Goal: Transaction & Acquisition: Purchase product/service

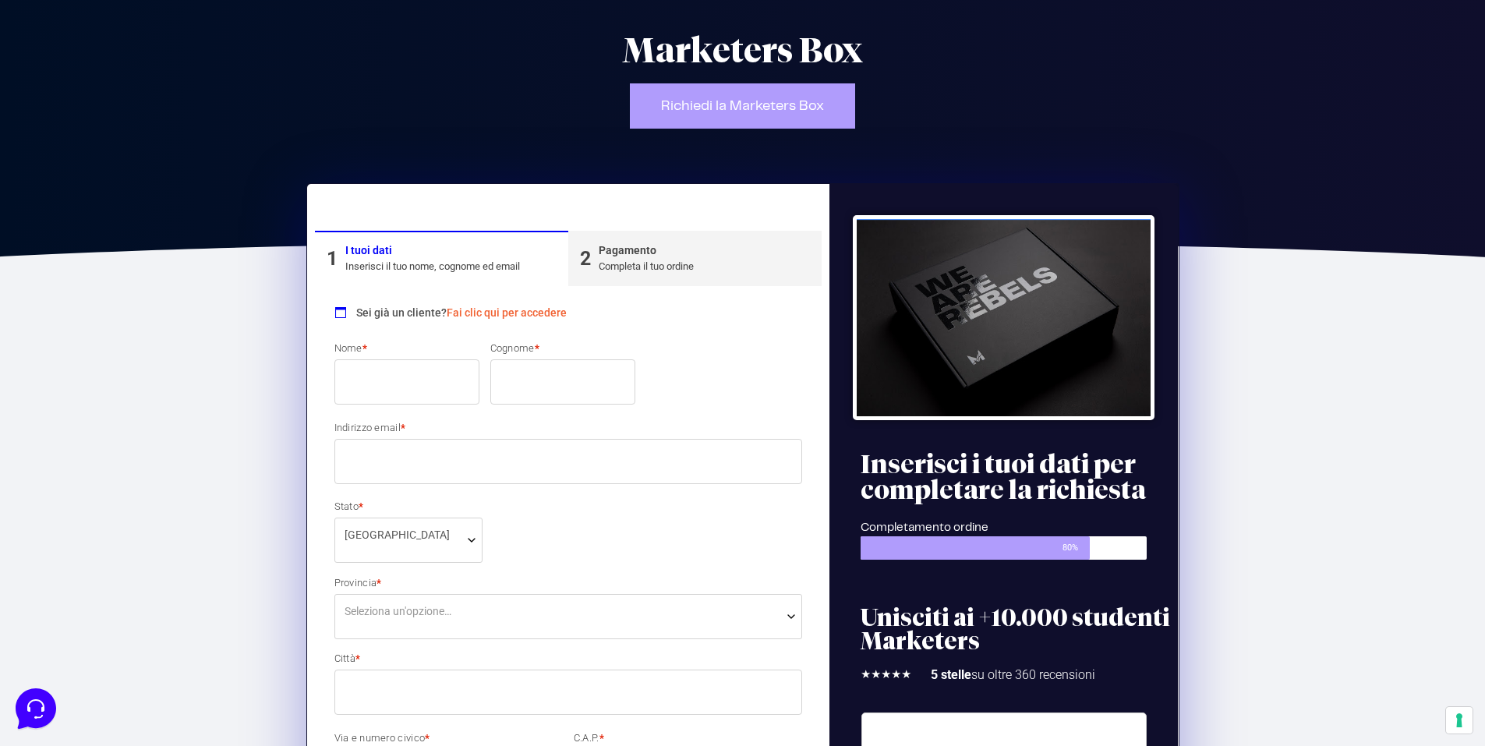
scroll to position [78, 0]
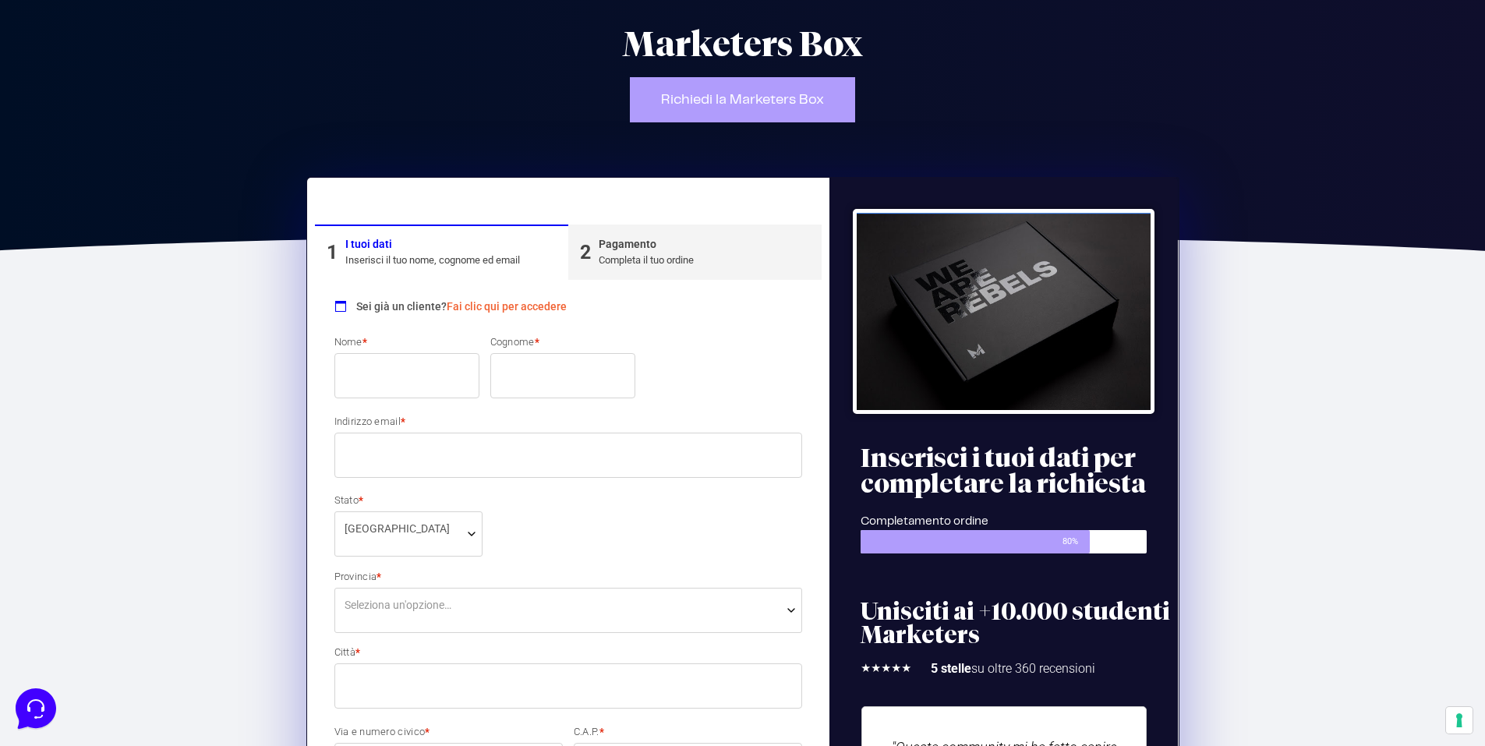
click at [400, 376] on input "Nome *" at bounding box center [406, 375] width 145 height 45
type input "[PERSON_NAME]"
type input "Meneghin"
click at [383, 446] on input "Indirizzo email *" at bounding box center [568, 455] width 468 height 45
type input "[PERSON_NAME][EMAIL_ADDRESS][DOMAIN_NAME]"
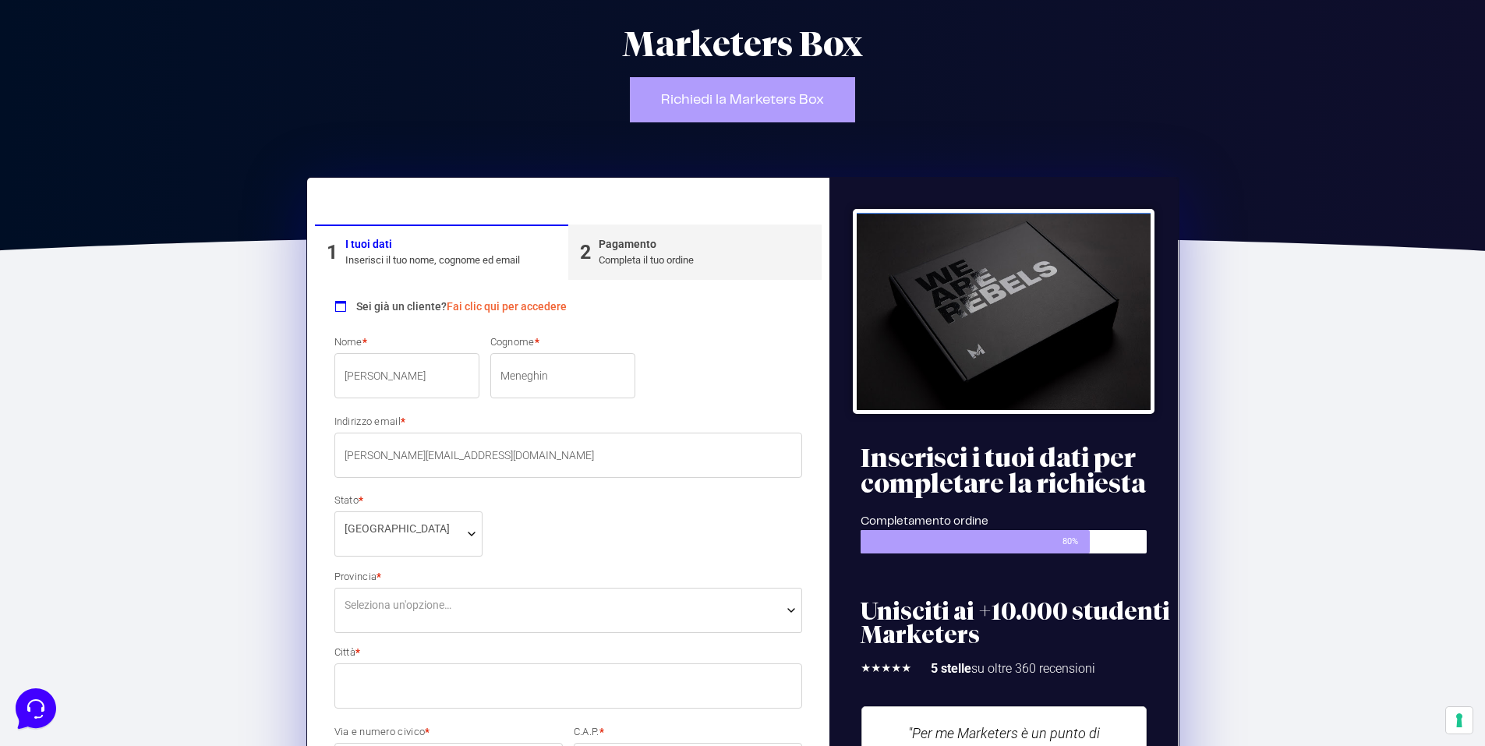
select select "TV"
type input "Castelcucco"
type input "29"
type input "31030"
type input "3403380677"
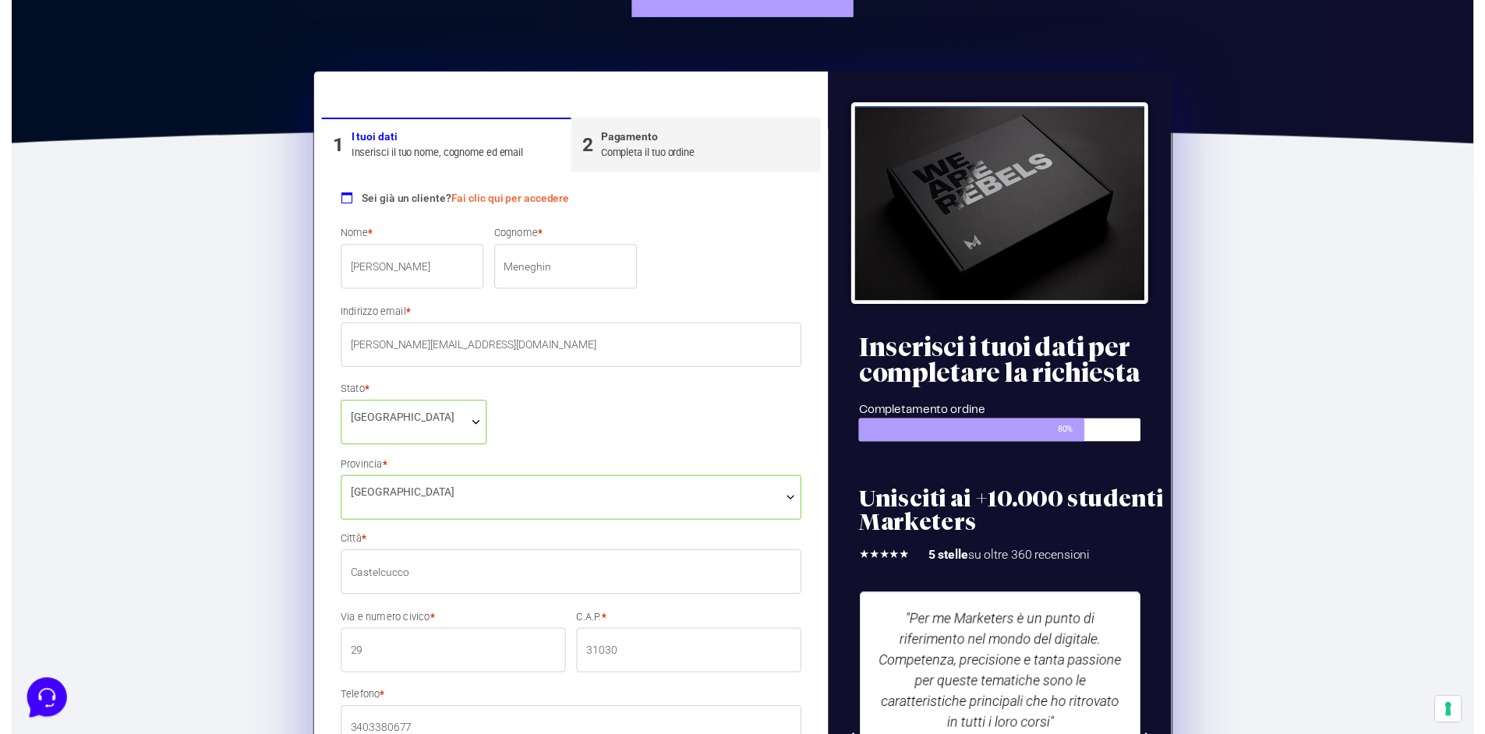
scroll to position [234, 0]
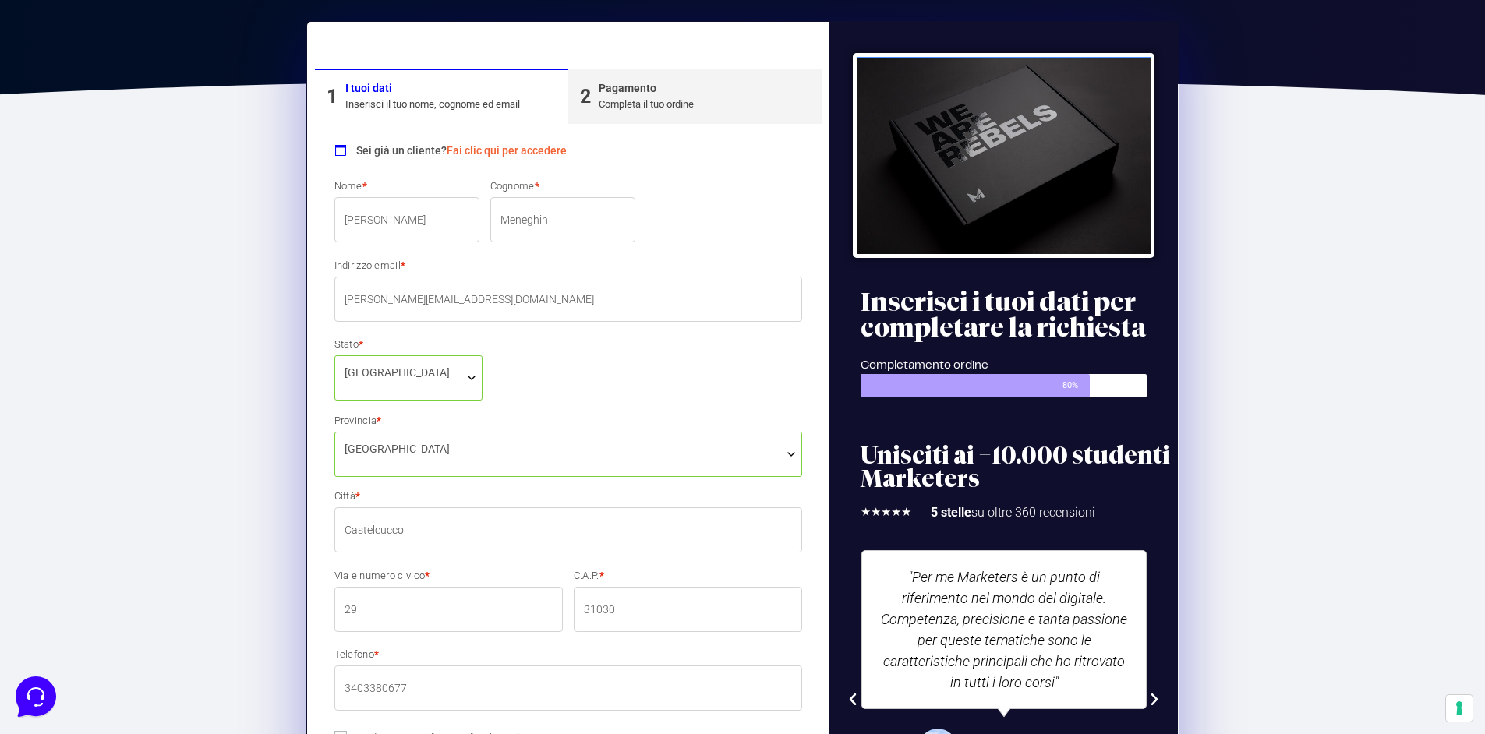
click at [419, 384] on span "[GEOGRAPHIC_DATA]" at bounding box center [408, 377] width 149 height 45
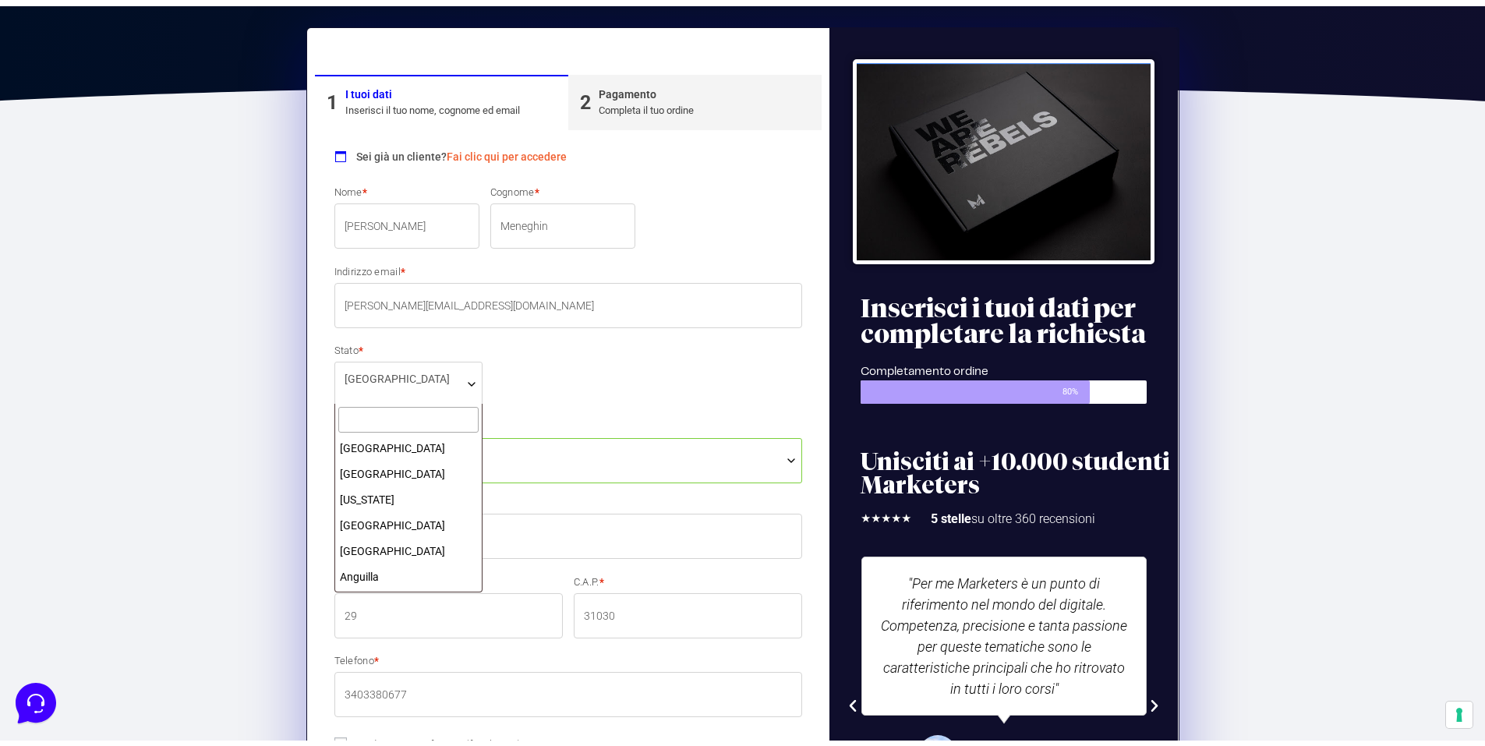
scroll to position [2846, 0]
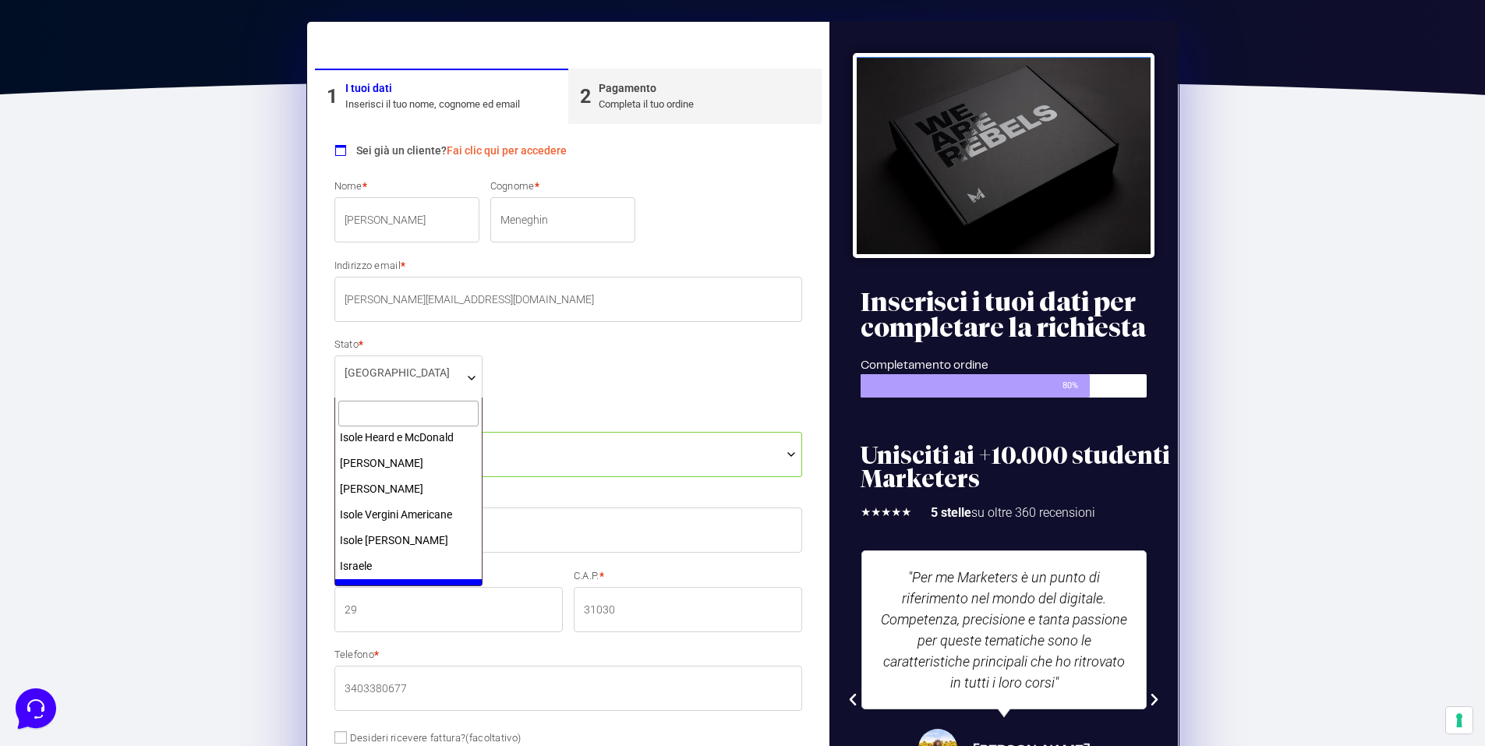
click at [419, 384] on span "[GEOGRAPHIC_DATA]" at bounding box center [408, 377] width 149 height 45
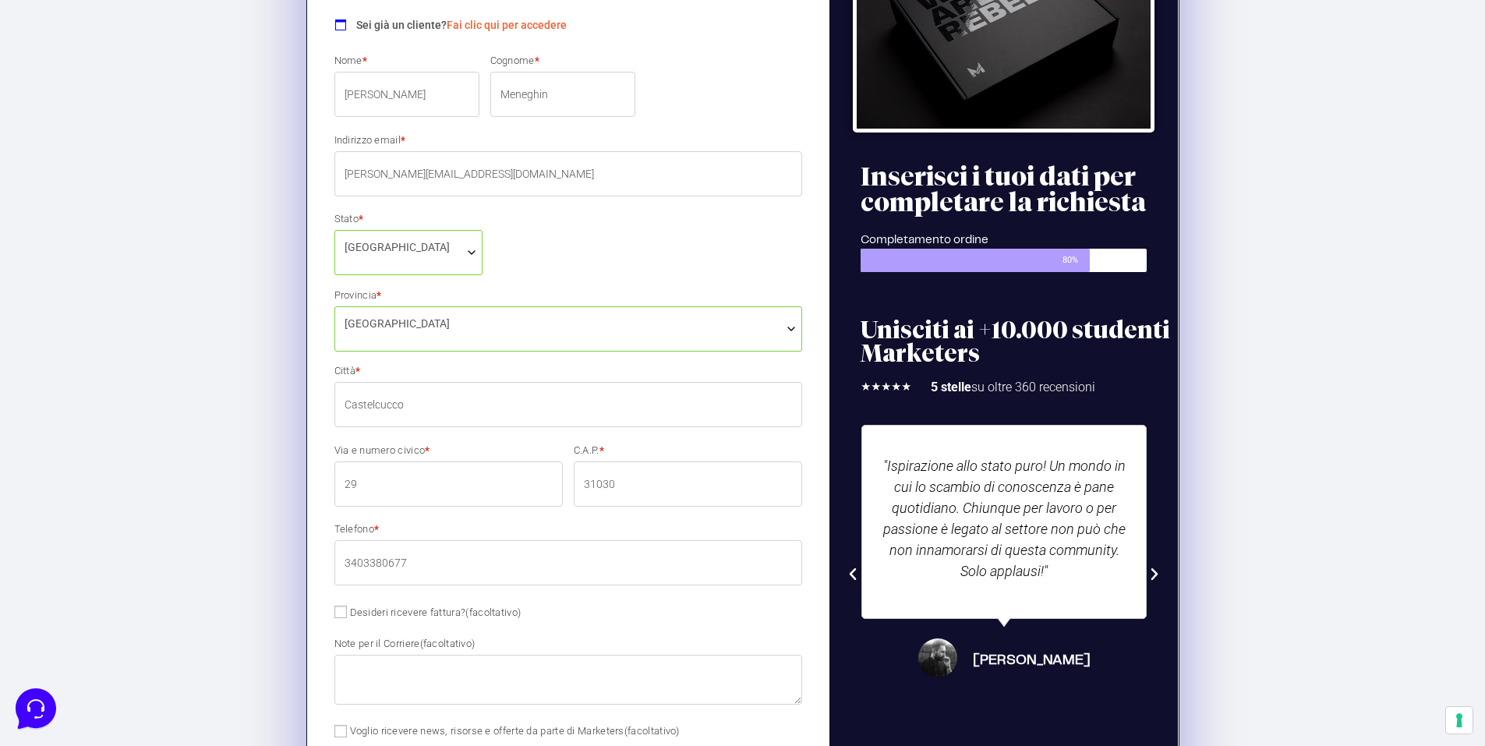
scroll to position [390, 0]
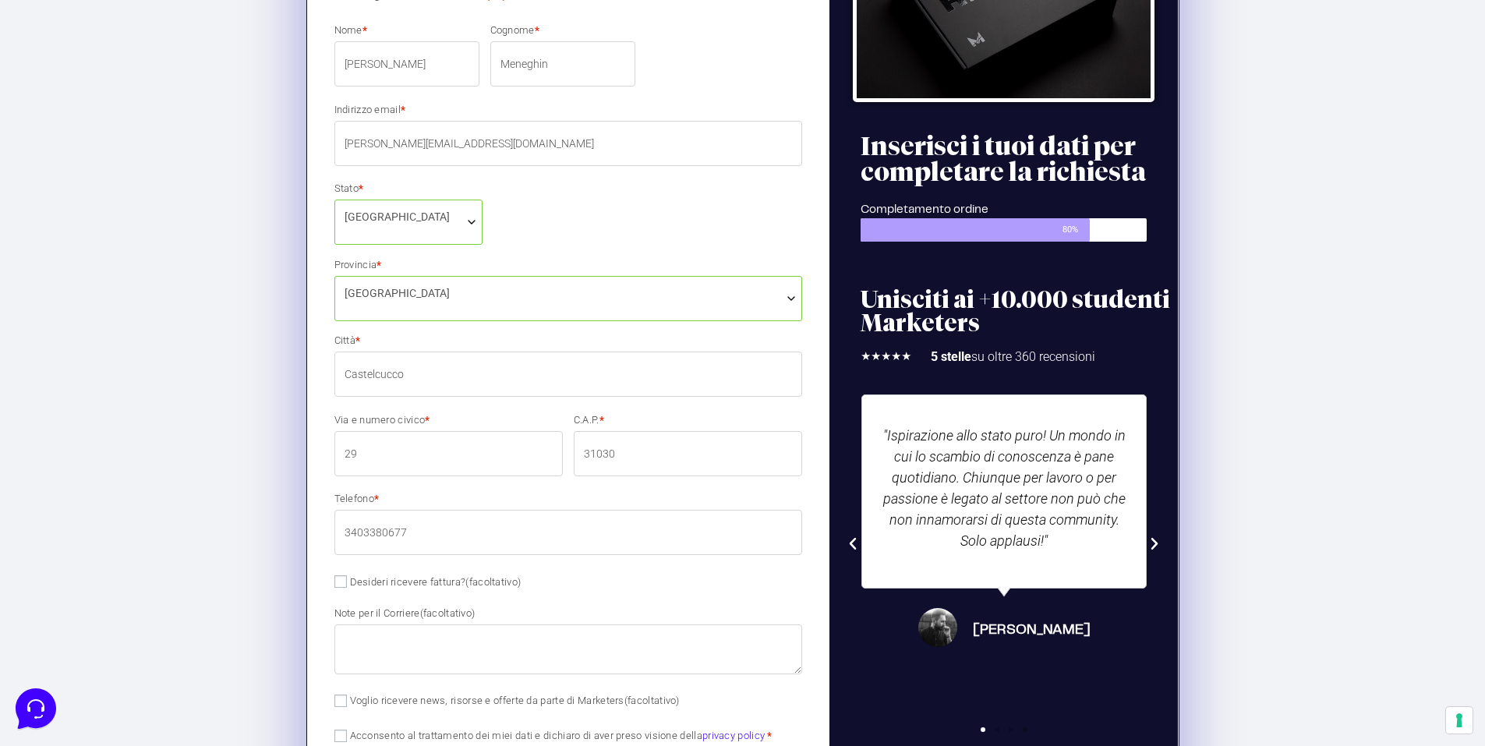
drag, startPoint x: 426, startPoint y: 372, endPoint x: 316, endPoint y: 366, distance: 110.1
click at [316, 366] on div "Sei già un cliente? Fai clic qui per accedere Se hai precedentemente acquistato…" at bounding box center [568, 557] width 507 height 1179
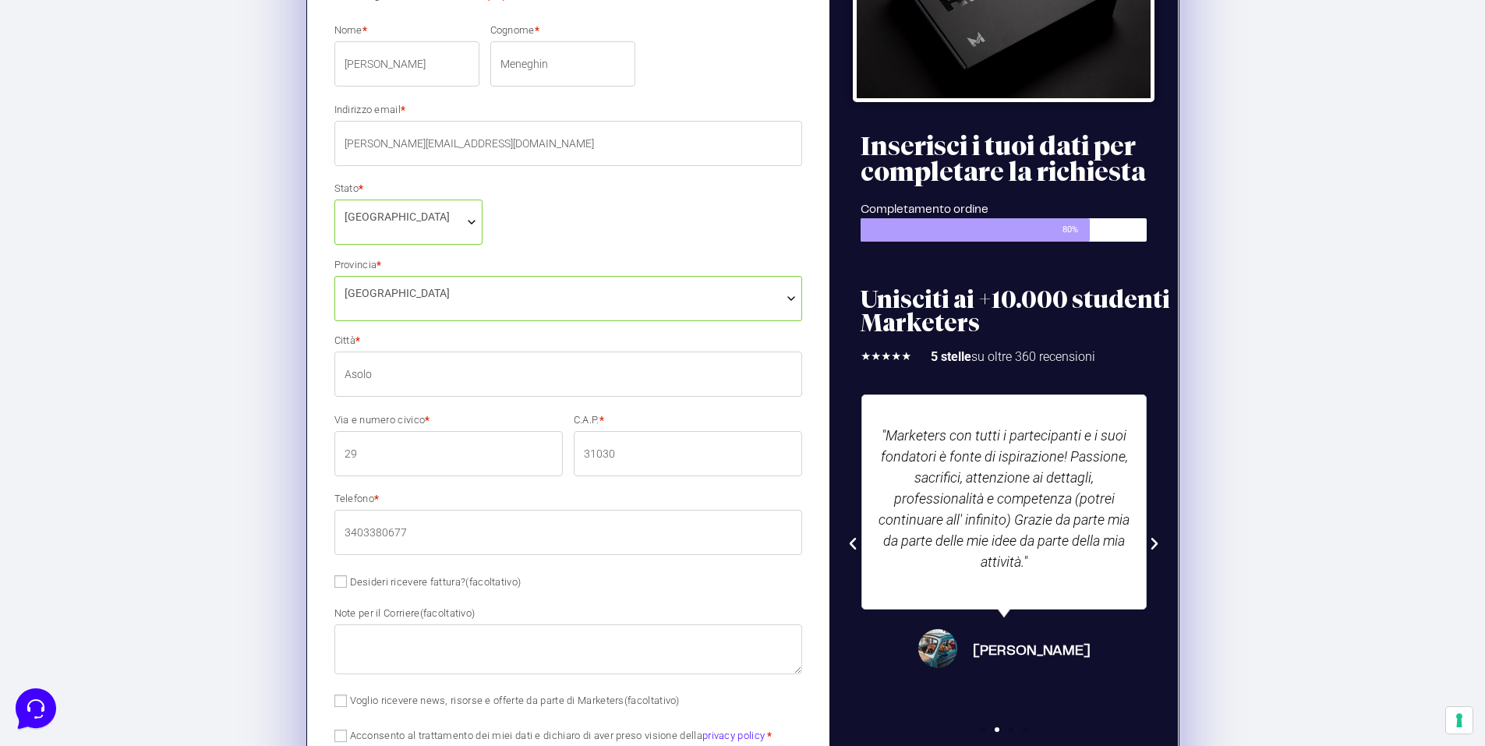
type input "Asolo"
drag, startPoint x: 416, startPoint y: 443, endPoint x: 306, endPoint y: 442, distance: 109.9
click at [307, 442] on div "1 I tuoi dati Inserisci il tuo nome, cognome ed email 2 Pagamento Completa il t…" at bounding box center [568, 510] width 523 height 1289
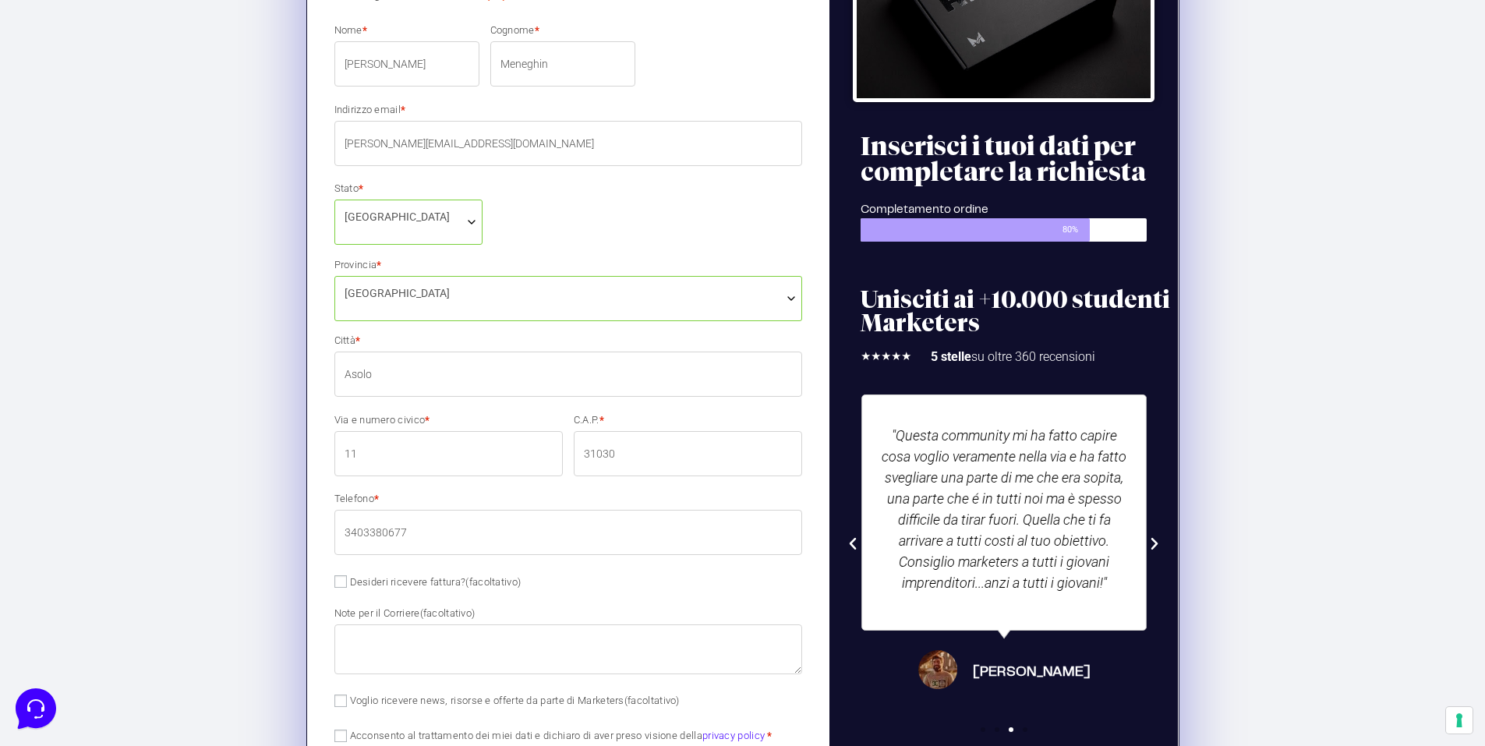
type input "11"
drag, startPoint x: 650, startPoint y: 445, endPoint x: 556, endPoint y: 444, distance: 94.3
click at [556, 444] on div "Nome * [PERSON_NAME] * [PERSON_NAME] email * [PERSON_NAME][EMAIL_ADDRESS][DOMAI…" at bounding box center [568, 418] width 479 height 790
type input "31011"
drag, startPoint x: 349, startPoint y: 368, endPoint x: 330, endPoint y: 367, distance: 18.7
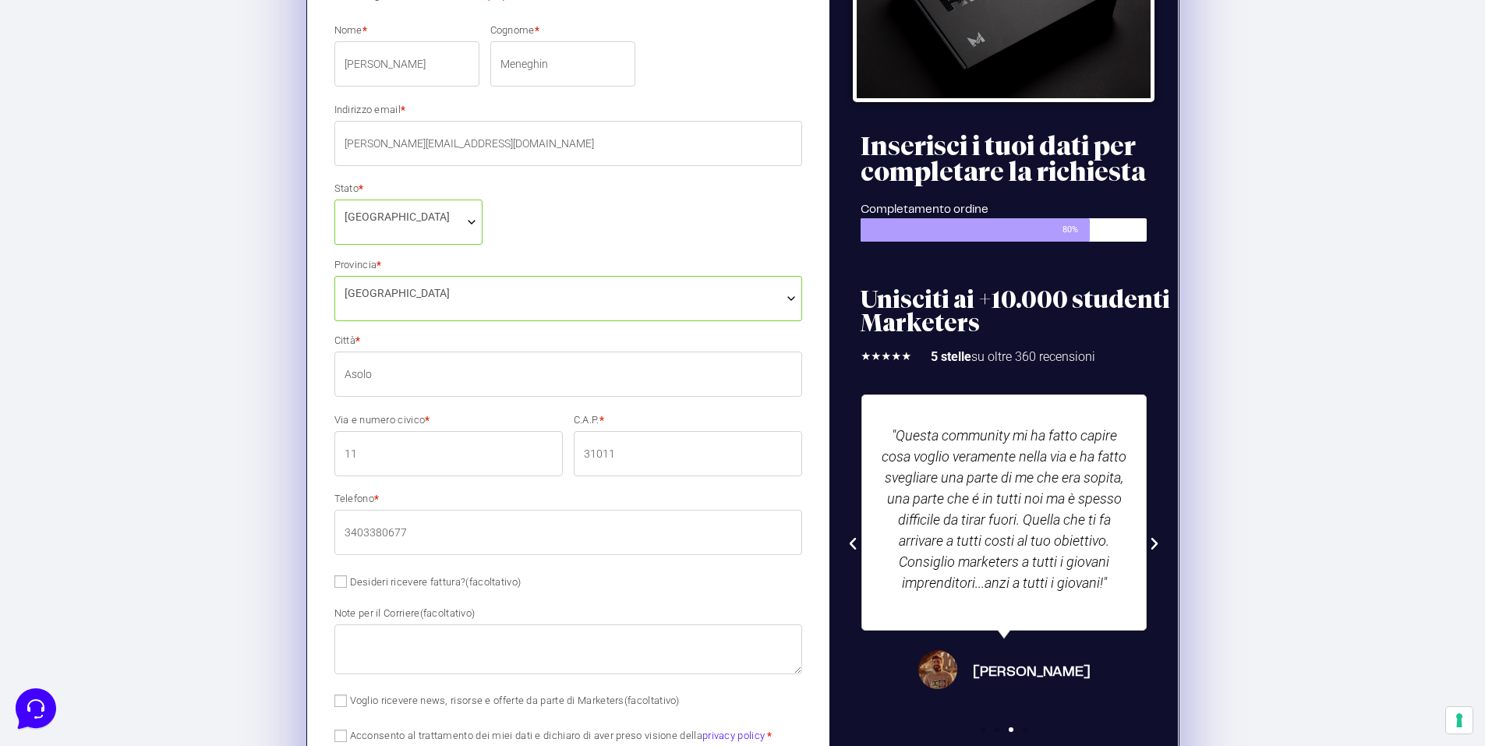
click at [330, 367] on p "Città * Asolo" at bounding box center [568, 366] width 479 height 66
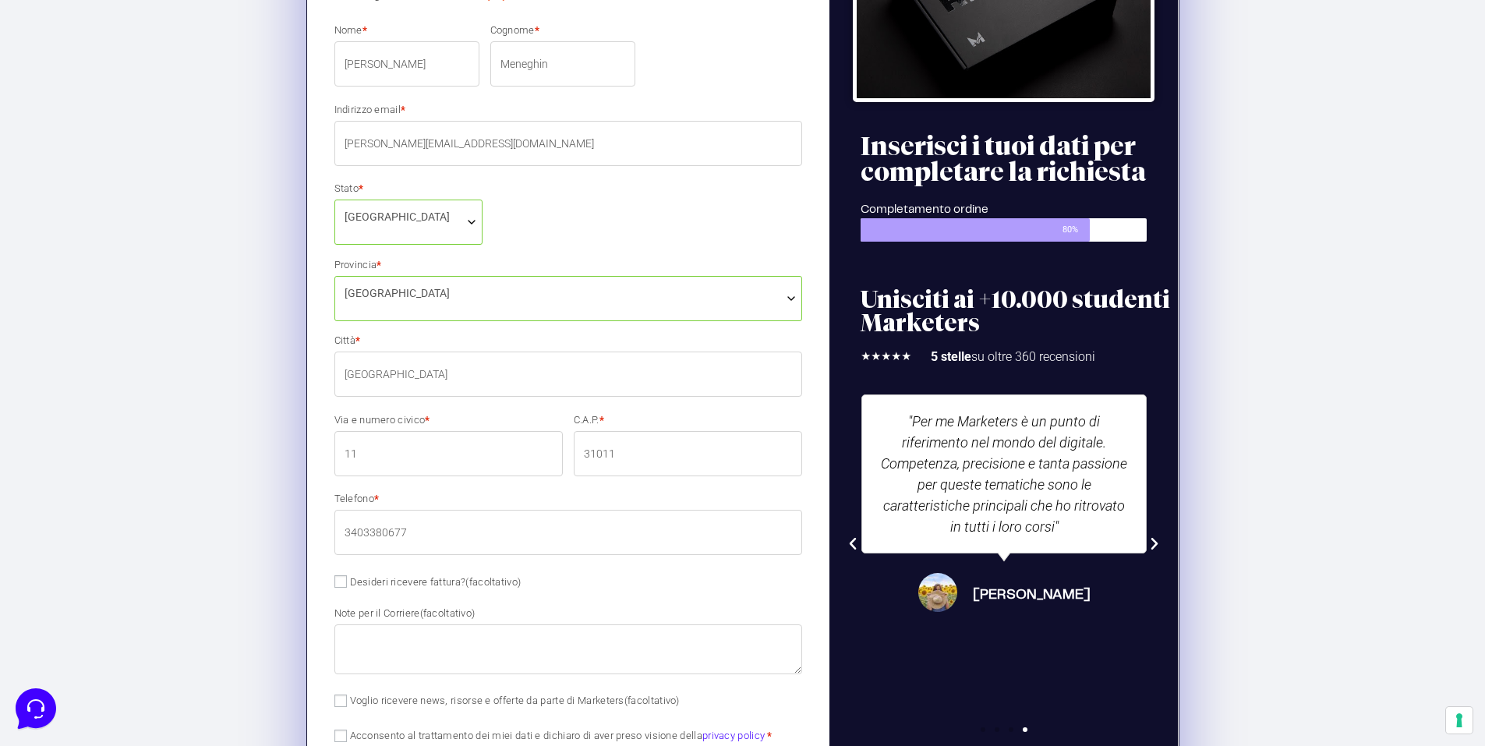
type input "[GEOGRAPHIC_DATA]"
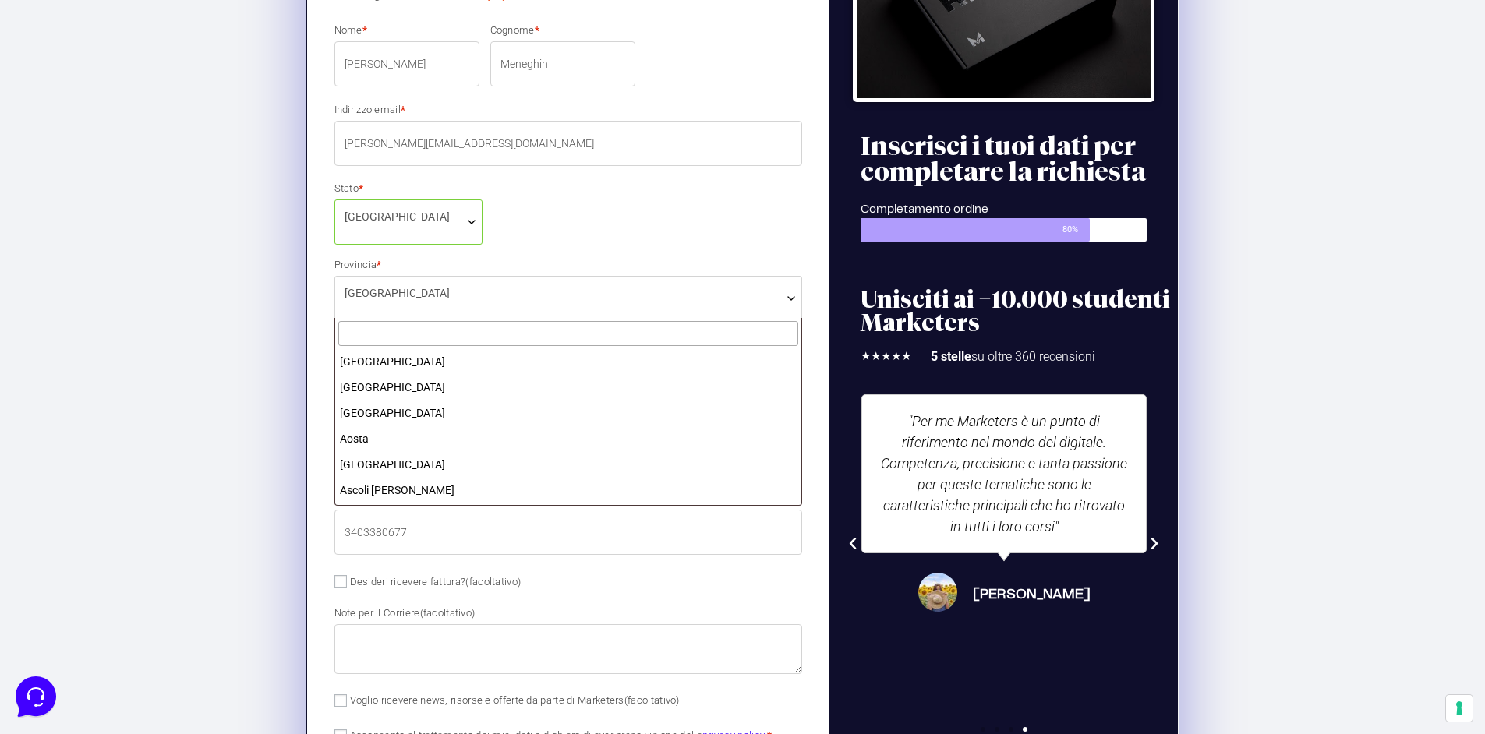
click at [478, 310] on span "[GEOGRAPHIC_DATA]" at bounding box center [568, 298] width 468 height 45
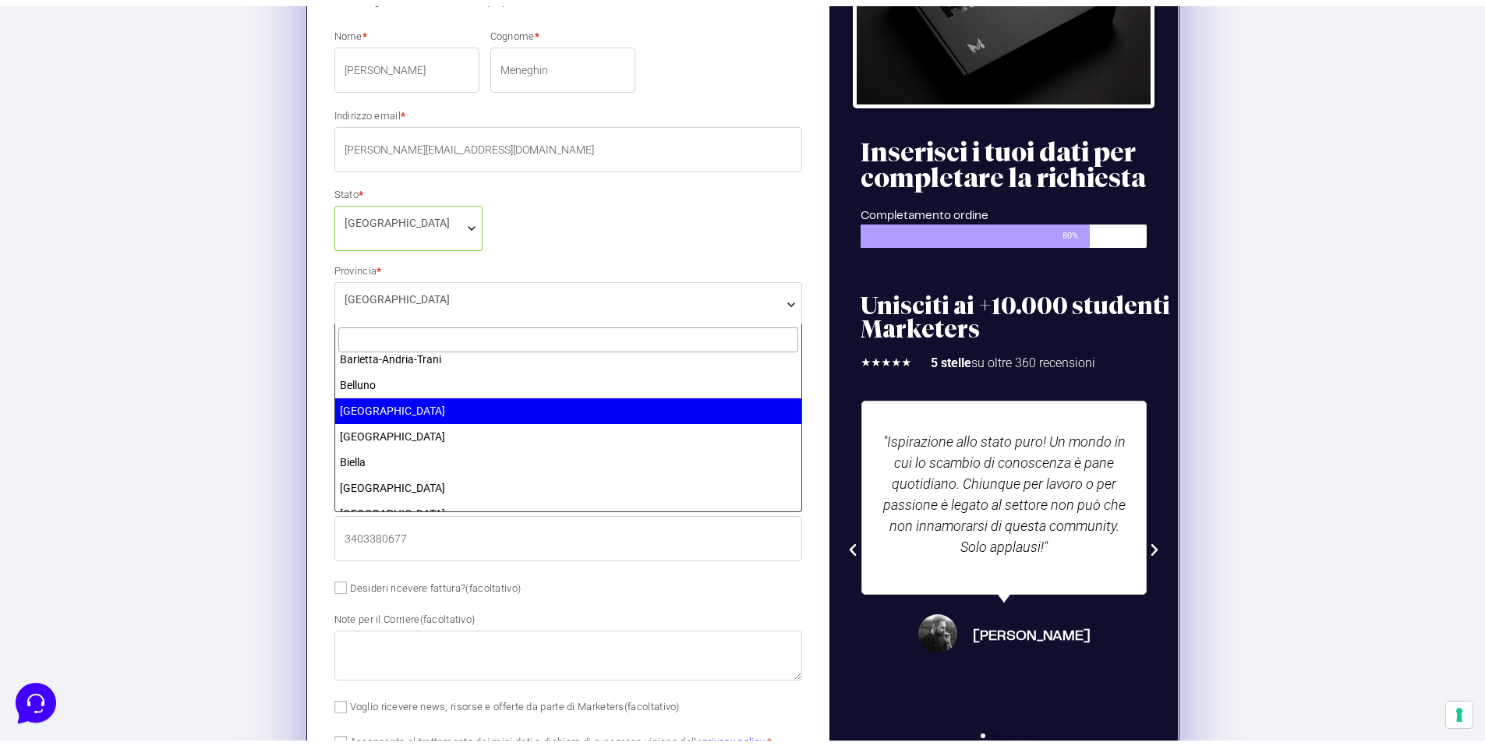
scroll to position [235, 0]
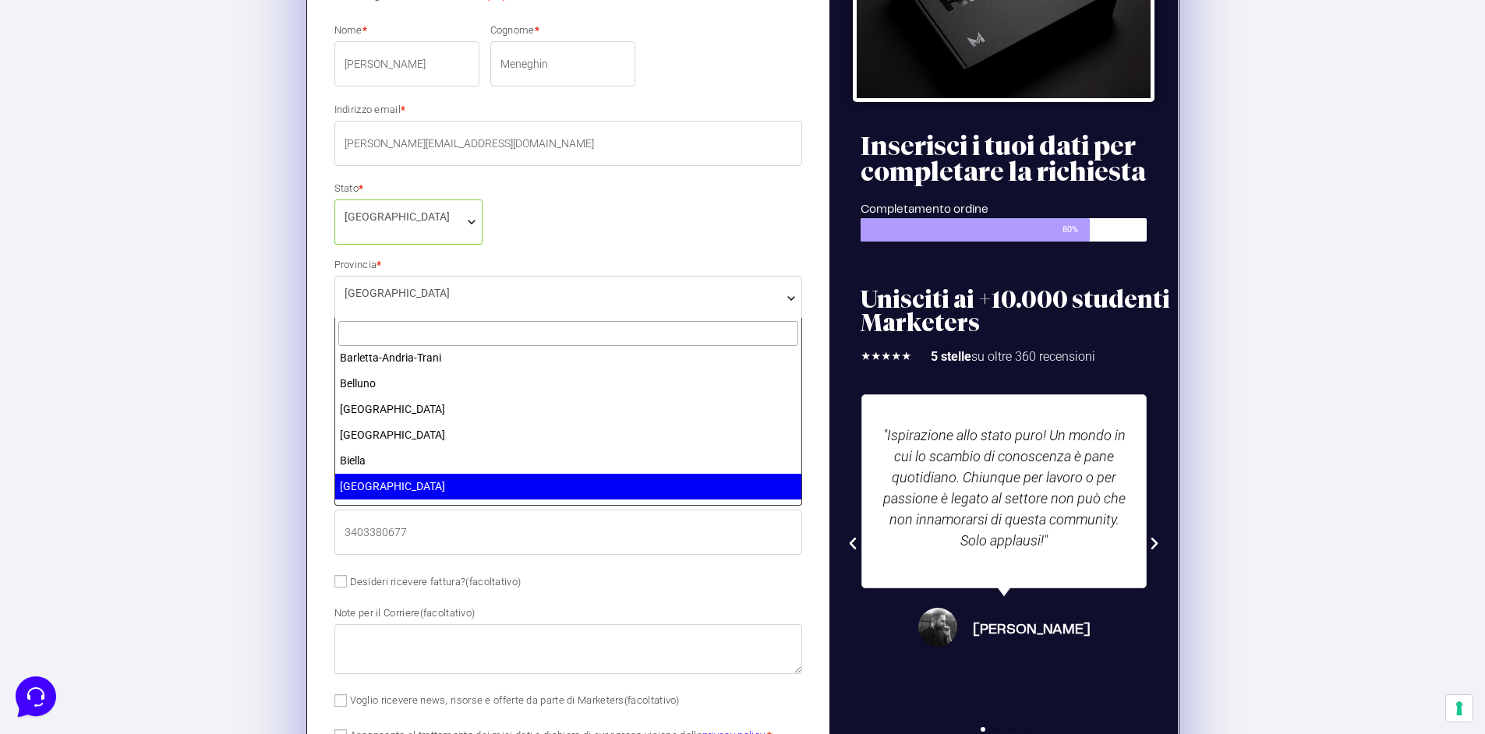
select select "BO"
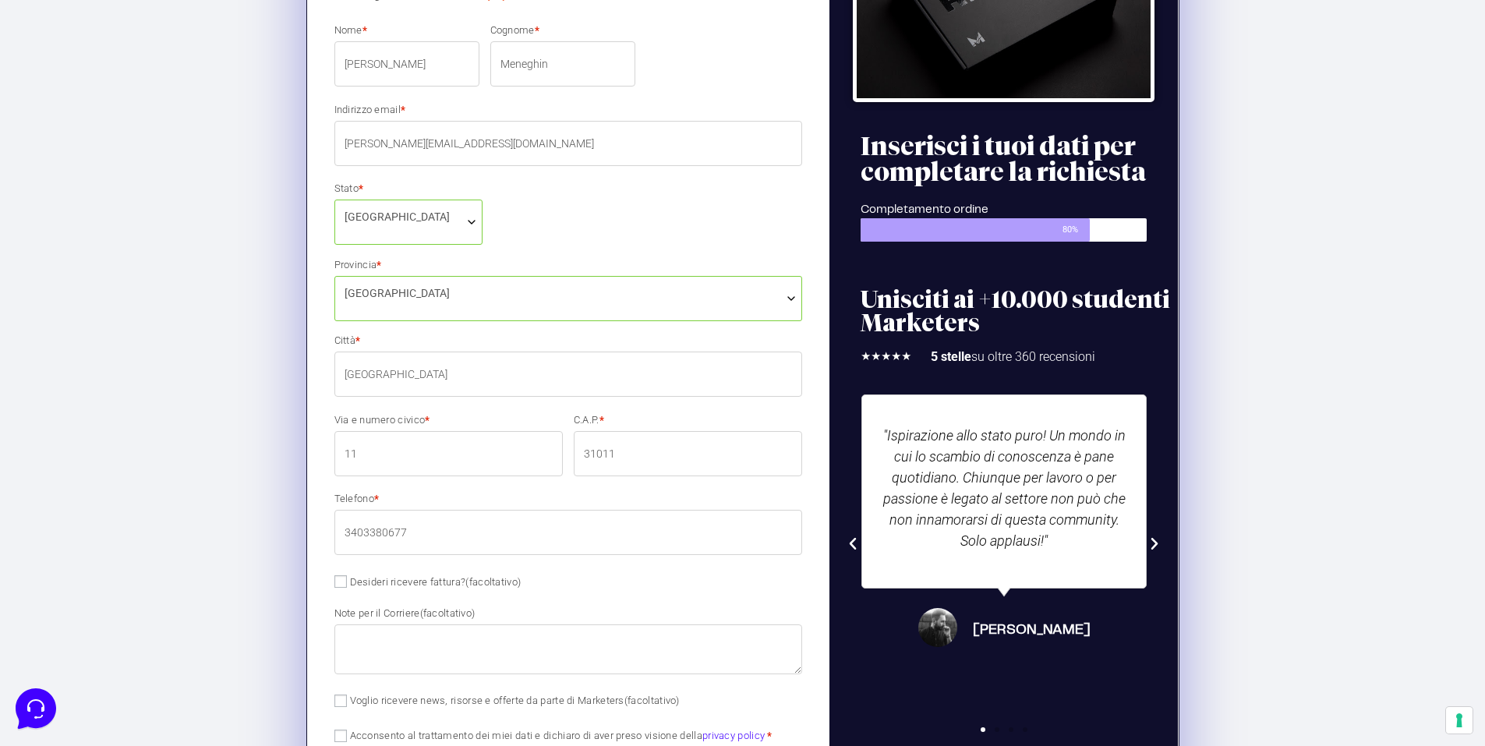
click at [270, 429] on section "1 I tuoi dati Inserisci il tuo nome, cognome ed email 2 Pagamento Completa il t…" at bounding box center [742, 600] width 1485 height 1252
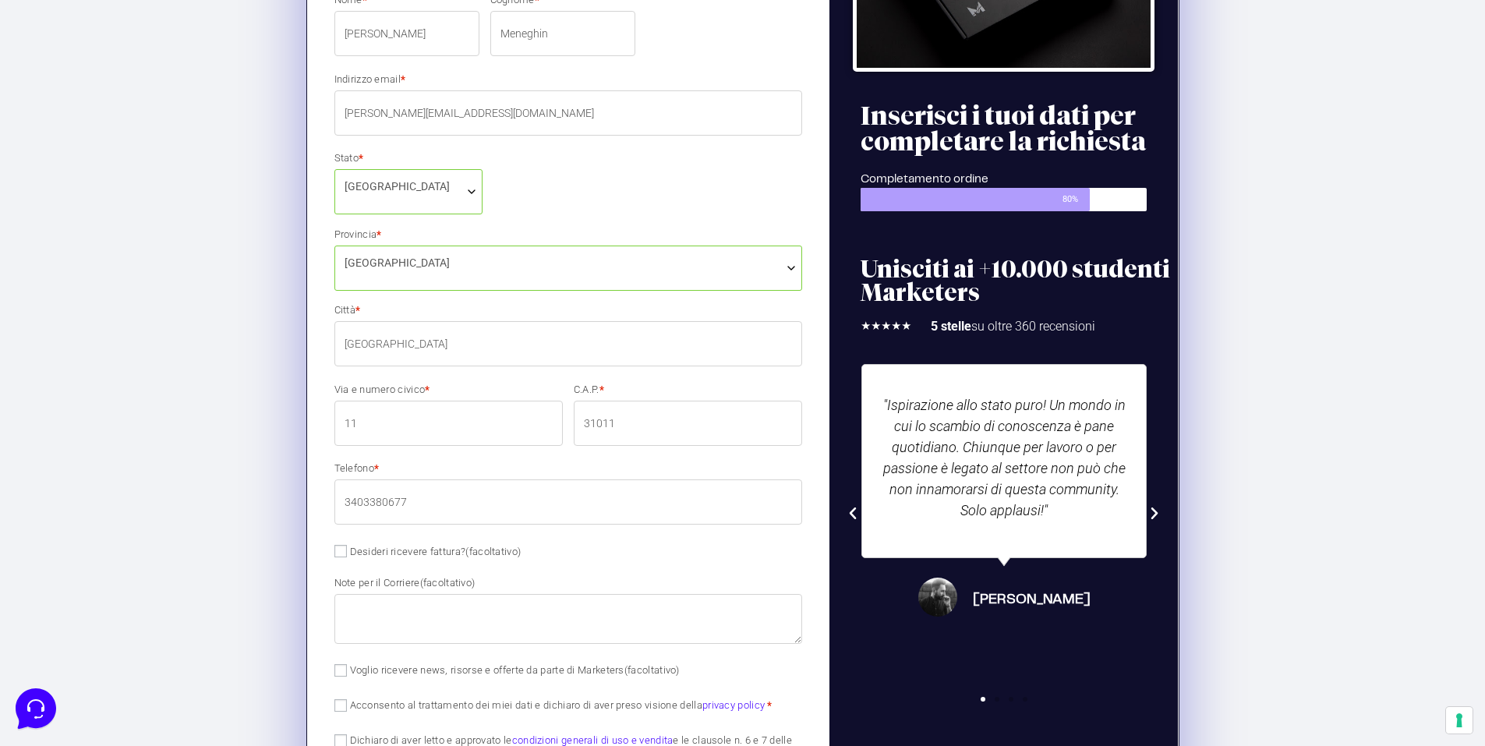
scroll to position [468, 0]
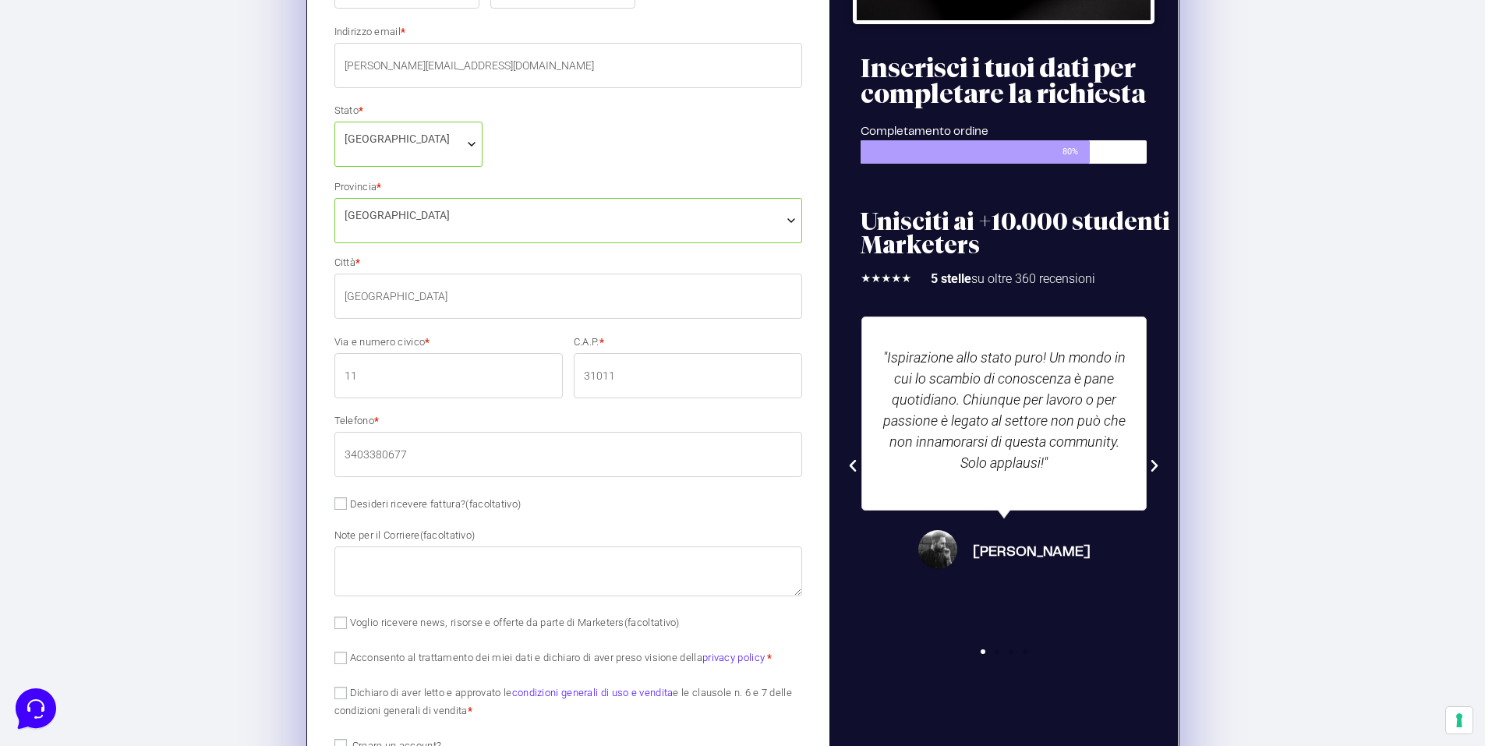
drag, startPoint x: 388, startPoint y: 375, endPoint x: 326, endPoint y: 369, distance: 62.6
click at [326, 369] on div "Sei già un cliente? Fai clic qui per accedere Se hai precedentemente acquistato…" at bounding box center [568, 479] width 507 height 1179
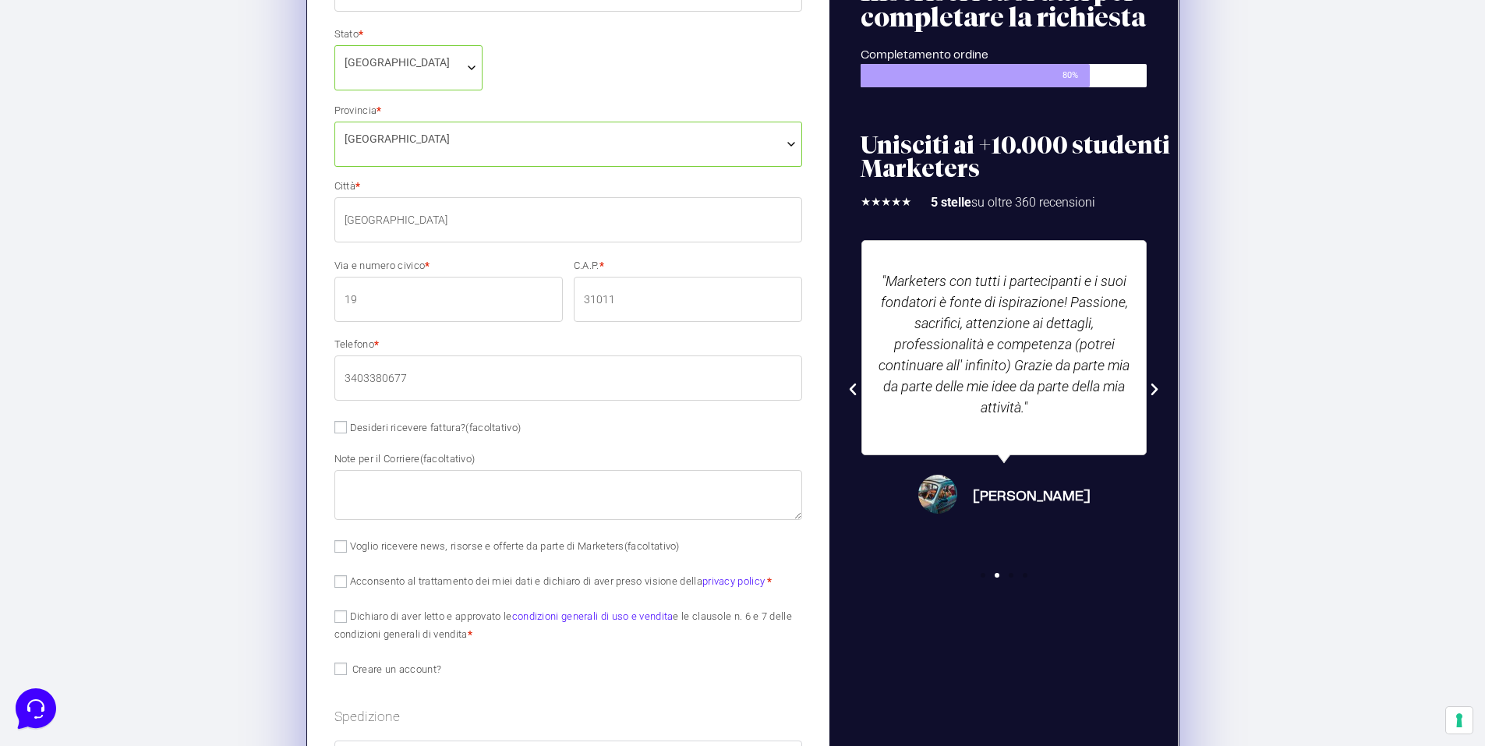
scroll to position [546, 0]
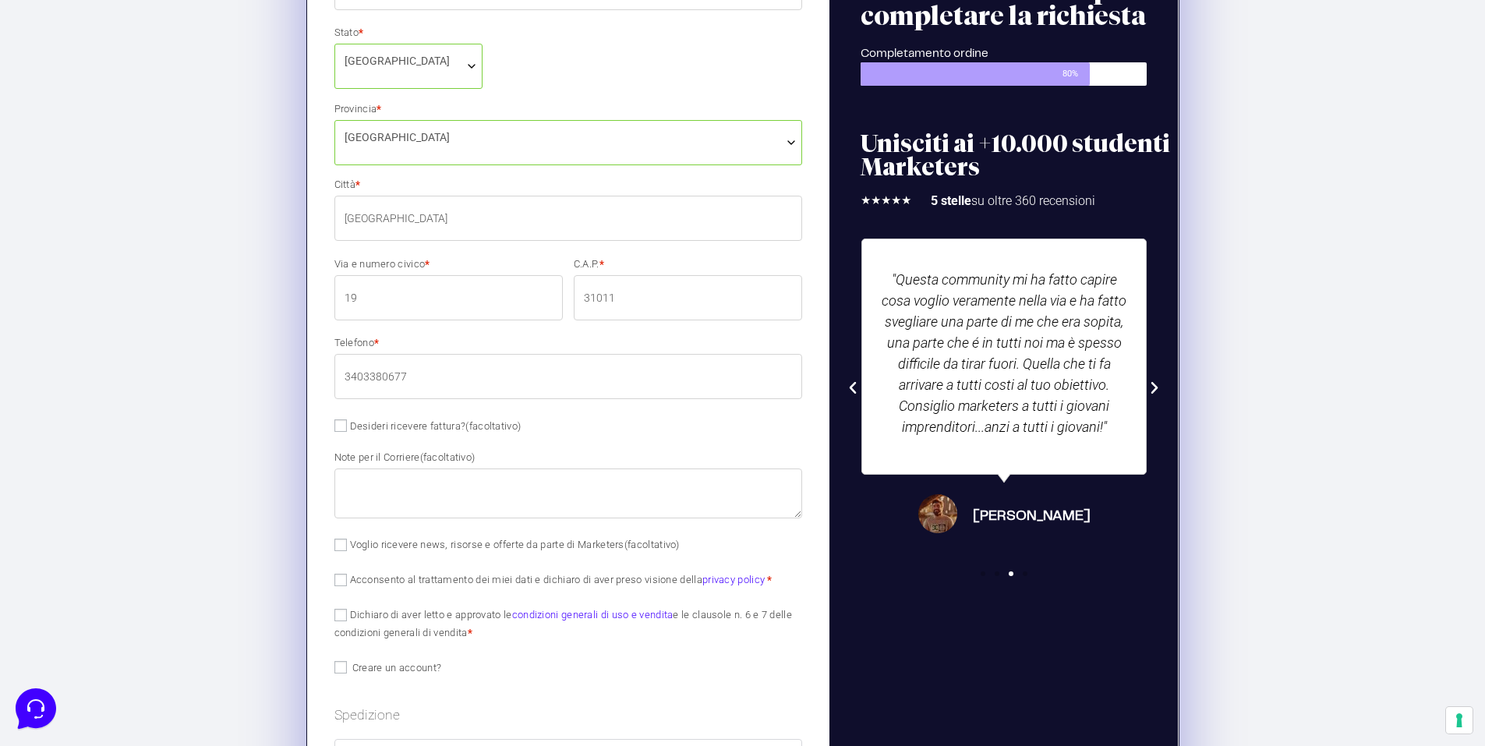
type input "19"
drag, startPoint x: 653, startPoint y: 293, endPoint x: 563, endPoint y: 295, distance: 90.4
click at [563, 295] on div "Nome * [PERSON_NAME] * [PERSON_NAME] email * [PERSON_NAME][EMAIL_ADDRESS][DOMAI…" at bounding box center [568, 262] width 479 height 790
type input "40126"
click at [455, 256] on p "Via e numero civico * 19" at bounding box center [448, 289] width 239 height 66
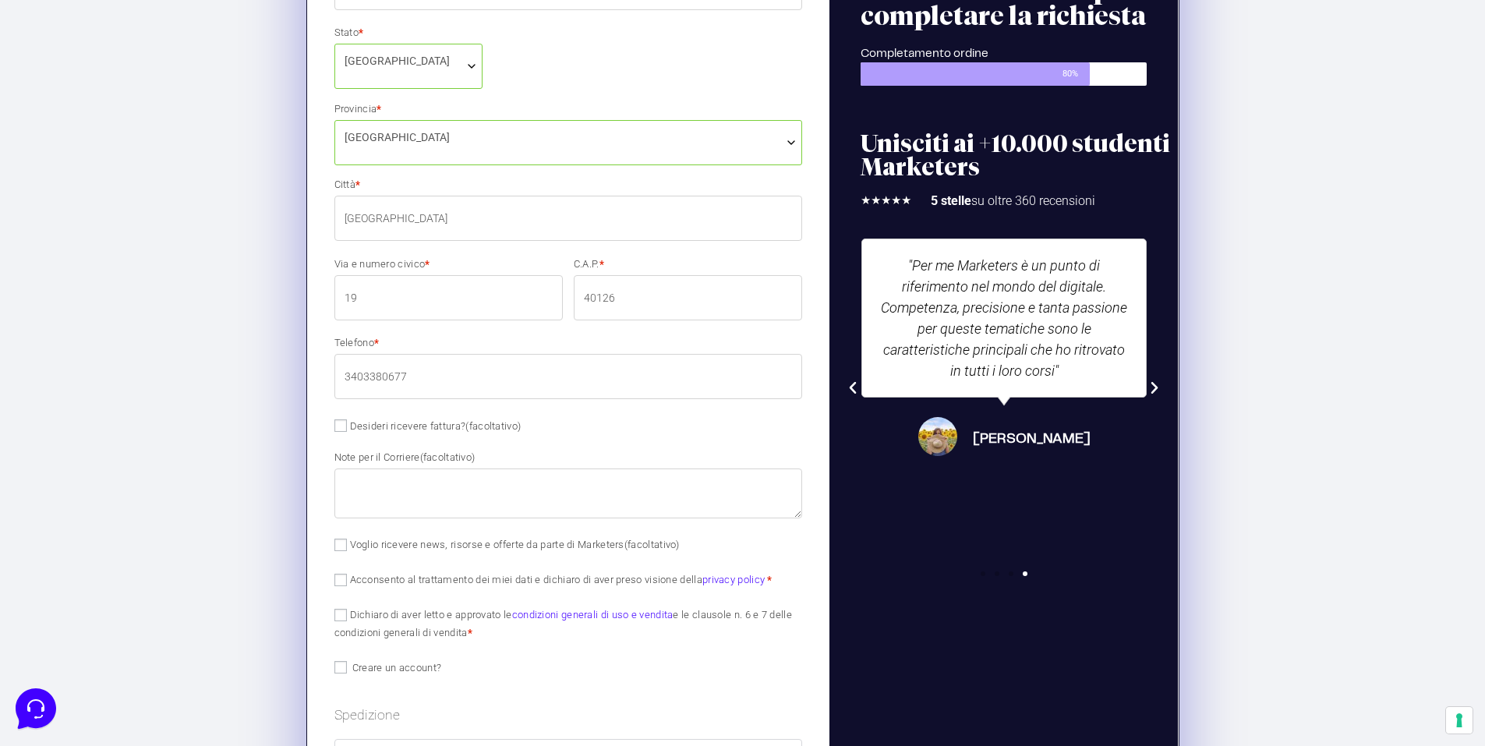
drag, startPoint x: 344, startPoint y: 286, endPoint x: 337, endPoint y: 280, distance: 9.4
click at [340, 286] on input "19" at bounding box center [448, 297] width 228 height 45
type input "[STREET_ADDRESS]"
click at [282, 282] on section "1 I tuoi dati Inserisci il tuo nome, cognome ed email 2 Pagamento Completa il t…" at bounding box center [742, 444] width 1485 height 1252
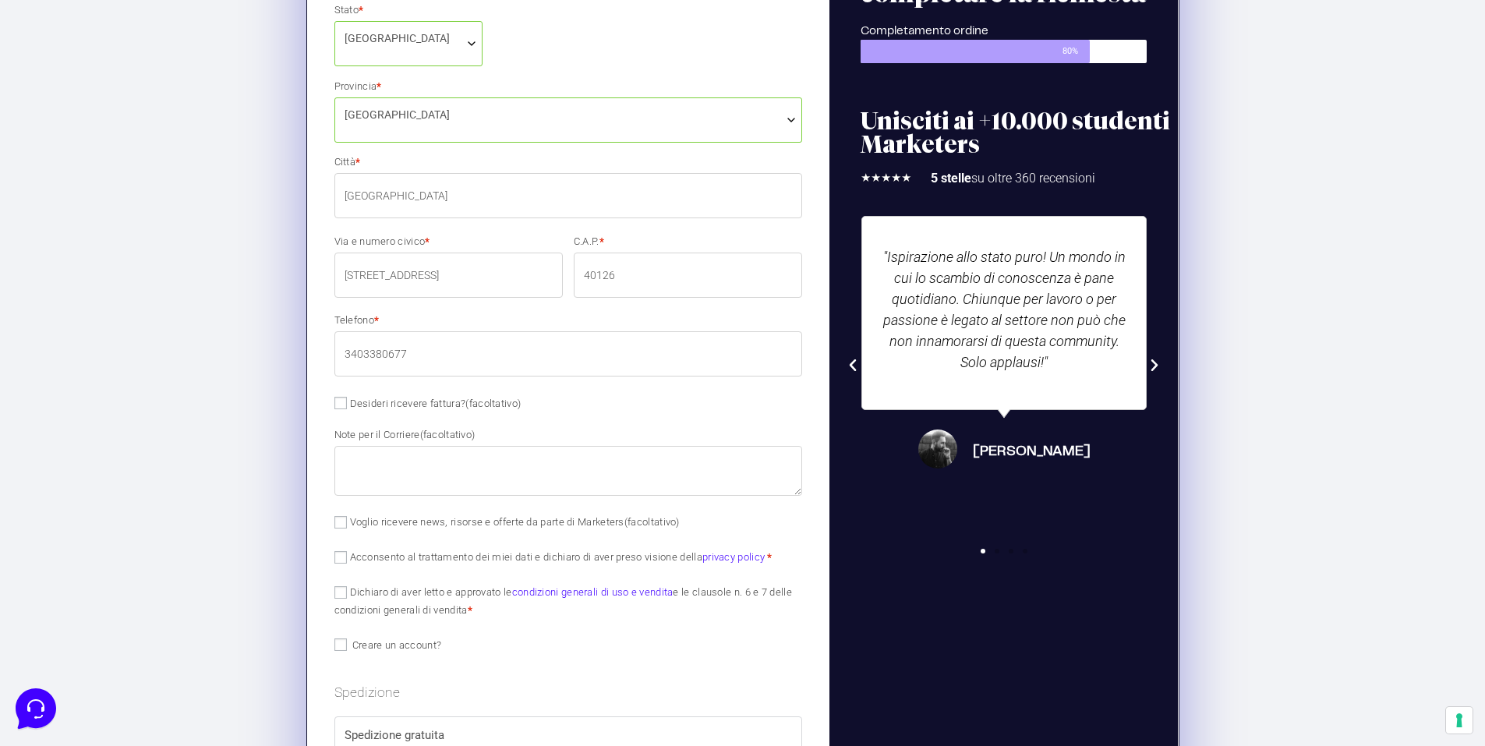
scroll to position [624, 0]
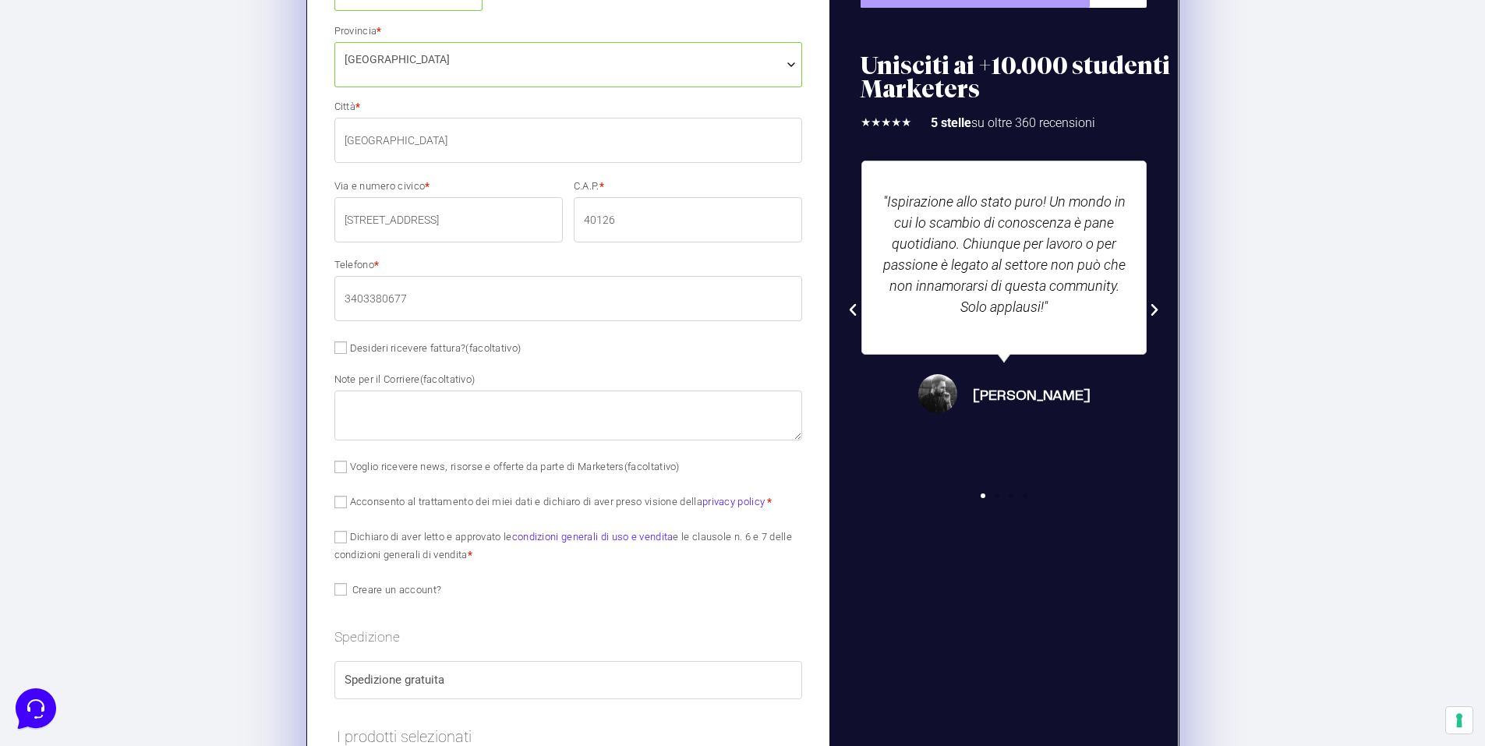
click at [429, 299] on input "3403380677" at bounding box center [568, 298] width 468 height 45
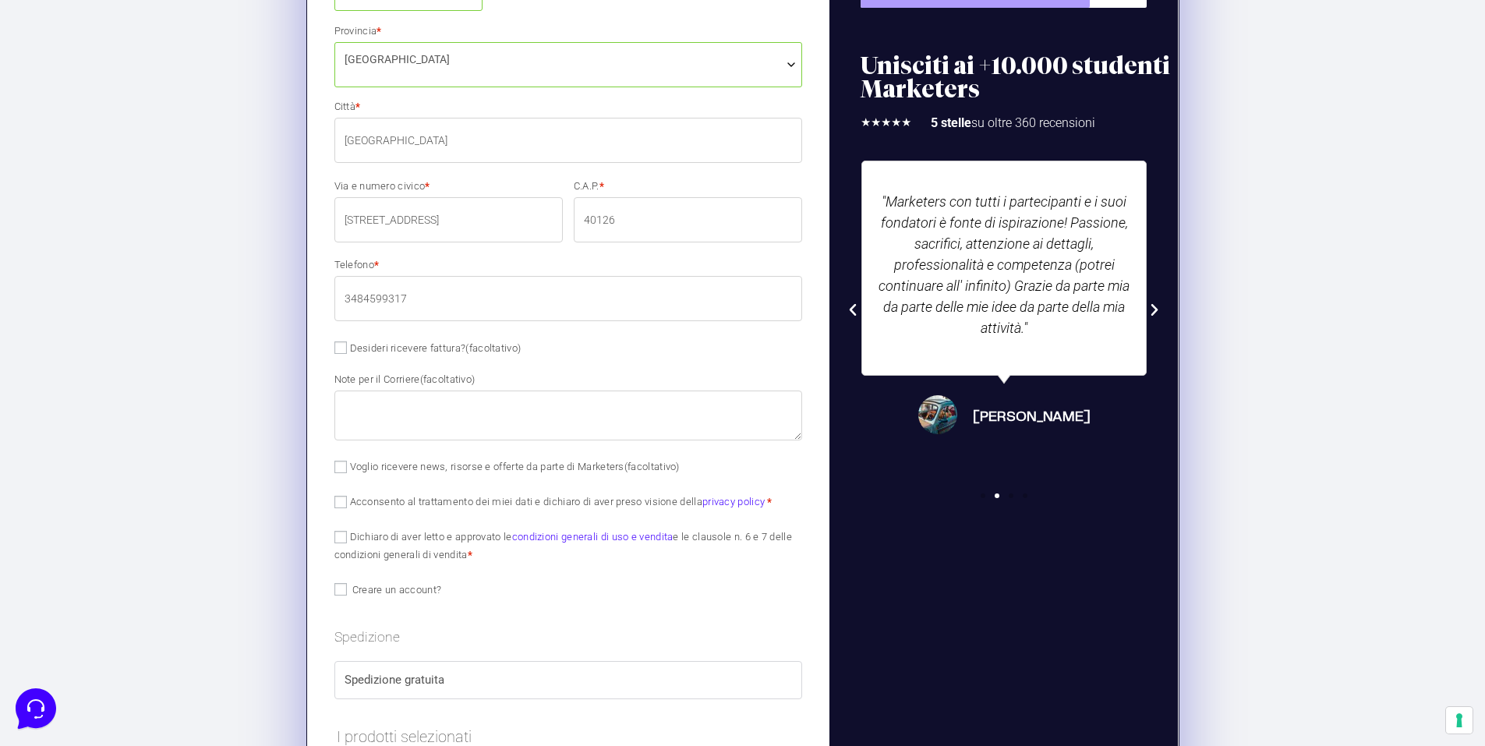
type input "3484599317"
click at [343, 352] on input "Desideri ricevere fattura? (facoltativo)" at bounding box center [340, 347] width 12 height 12
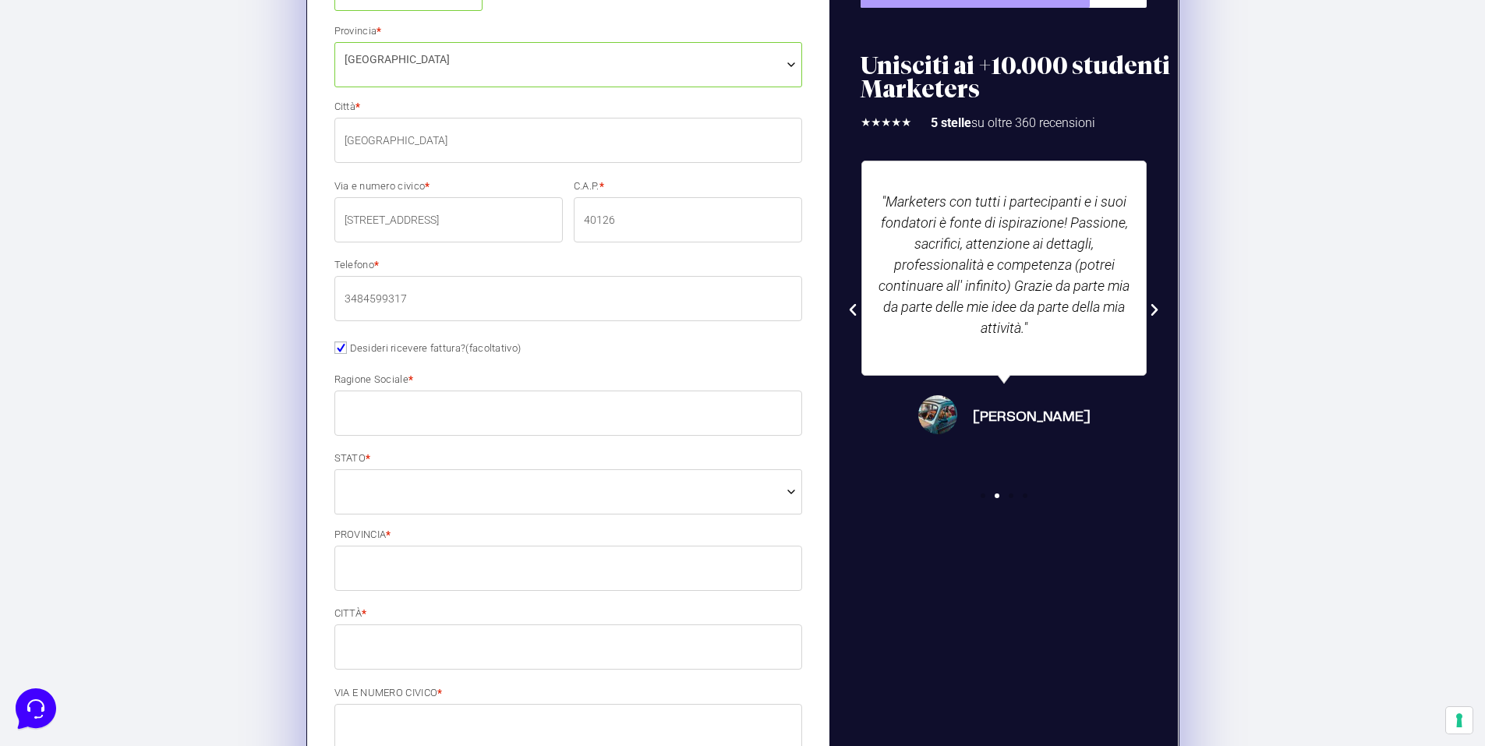
click at [256, 366] on section "1 I tuoi dati Inserisci il tuo nome, cognome ed email 2 Pagamento Completa il t…" at bounding box center [742, 760] width 1485 height 2040
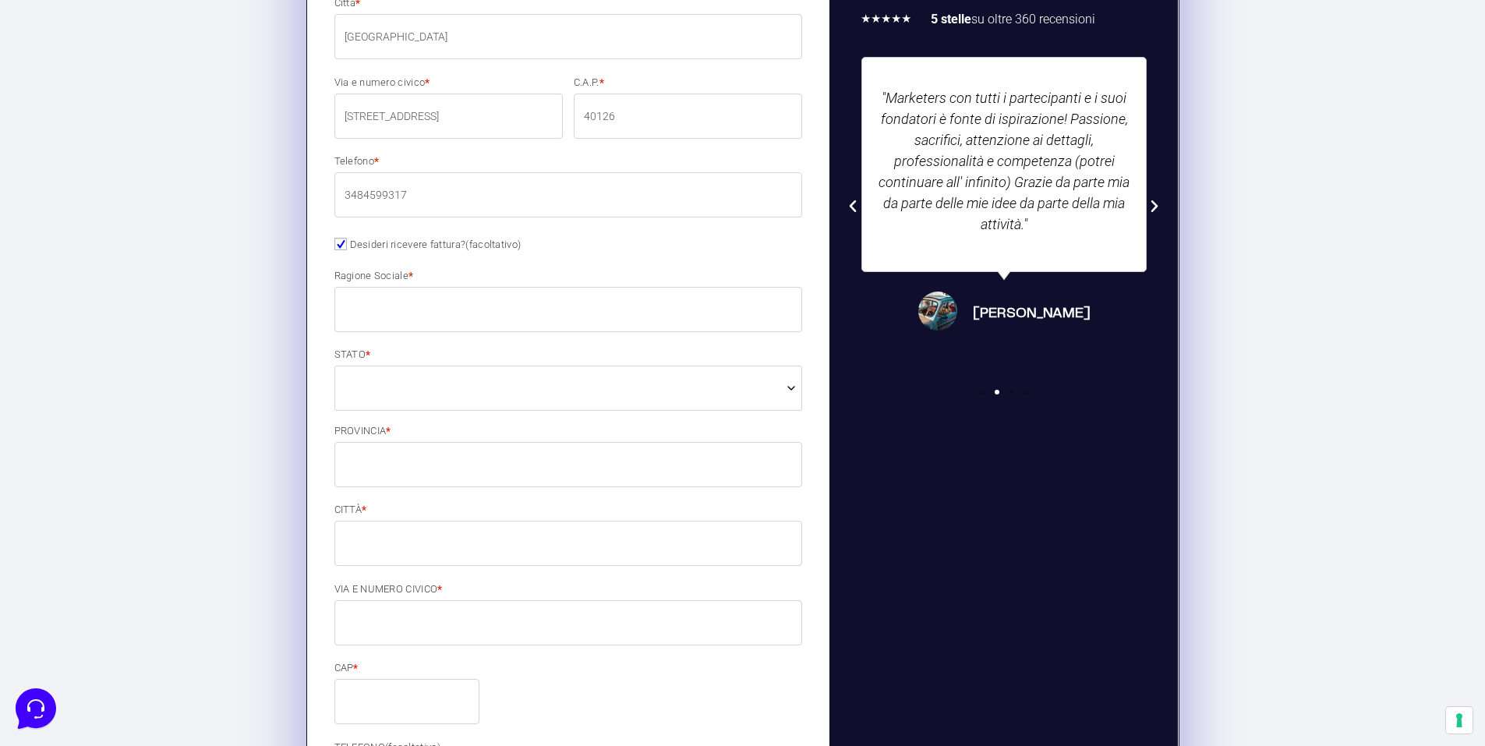
scroll to position [779, 0]
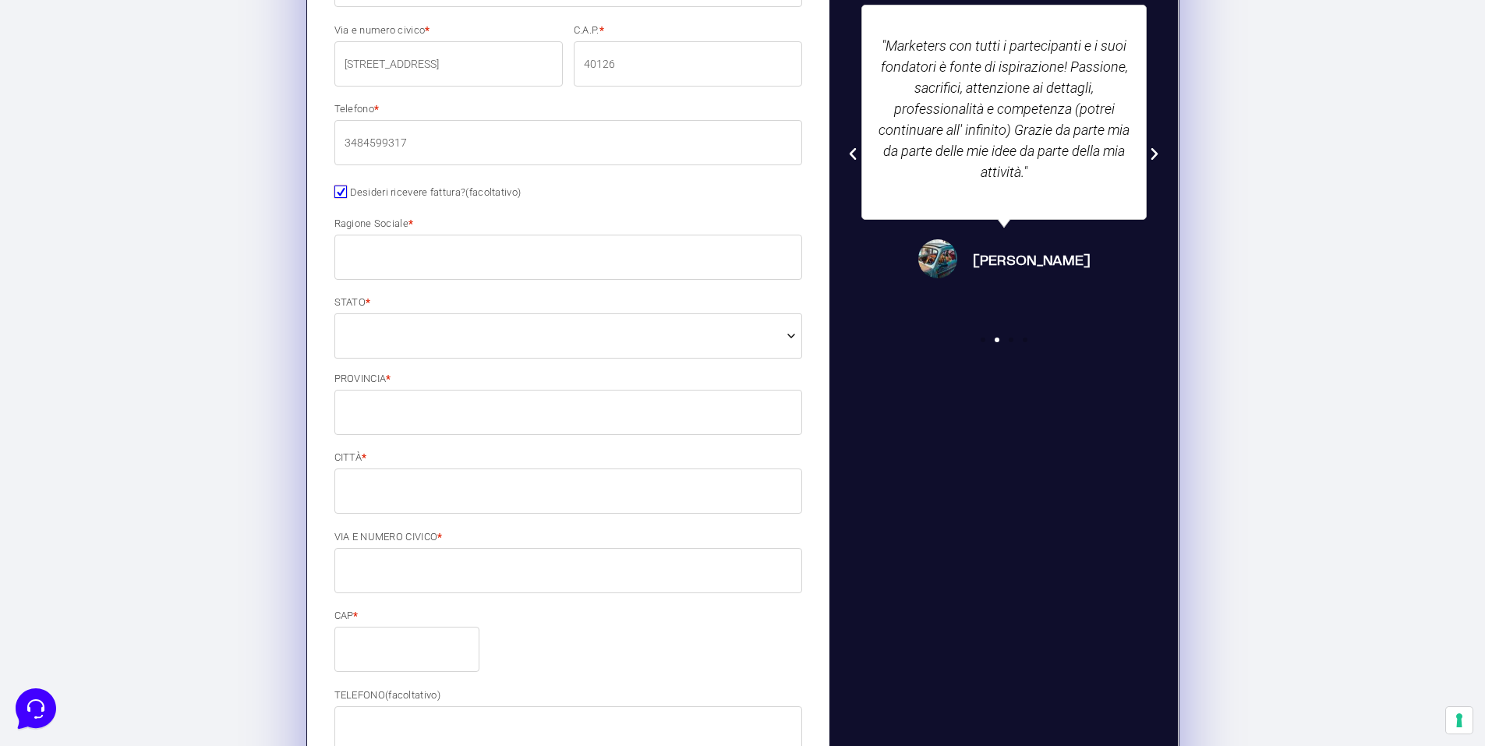
click at [339, 197] on input "Desideri ricevere fattura? (facoltativo)" at bounding box center [340, 191] width 12 height 12
checkbox input "false"
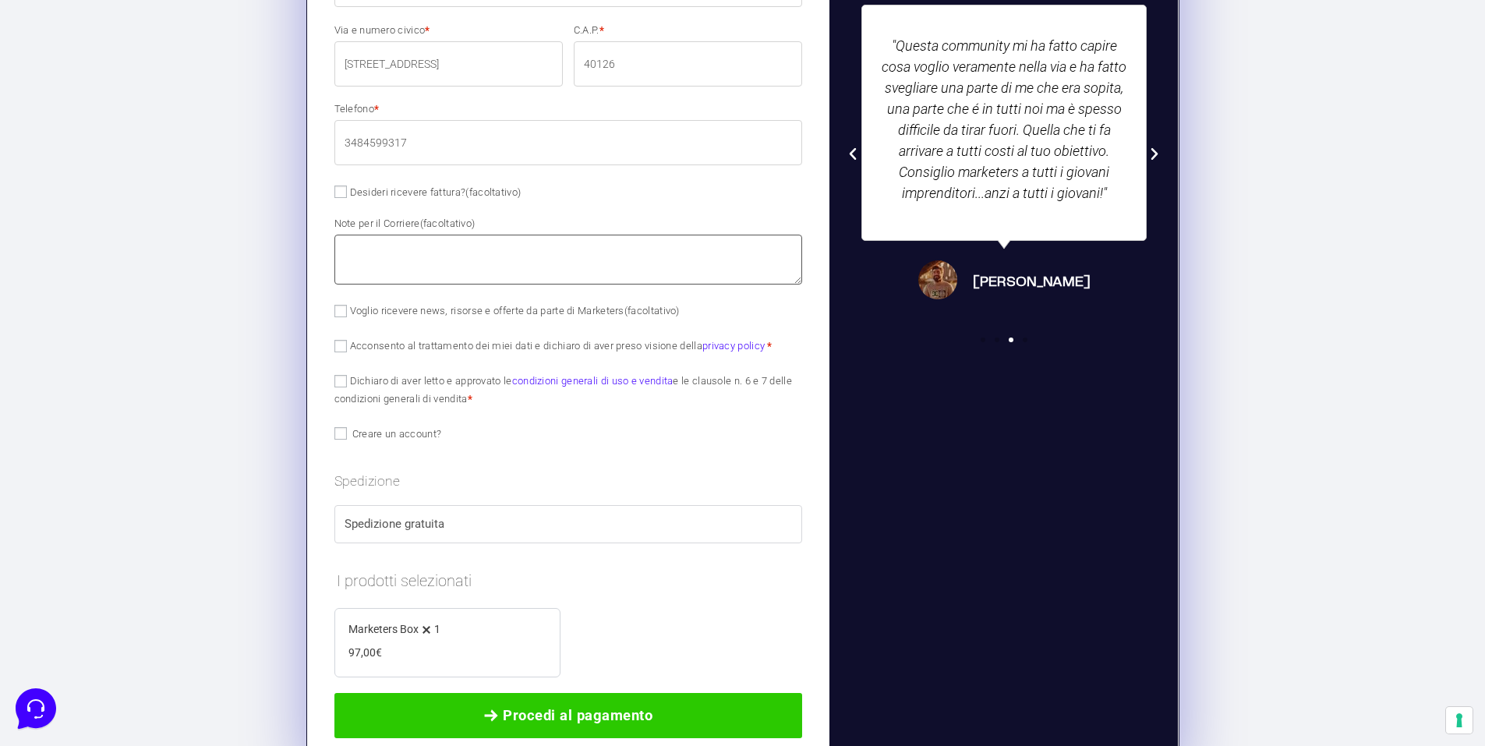
click at [430, 248] on textarea "Note per il Corriere (facoltativo)" at bounding box center [568, 260] width 468 height 50
type textarea "S"
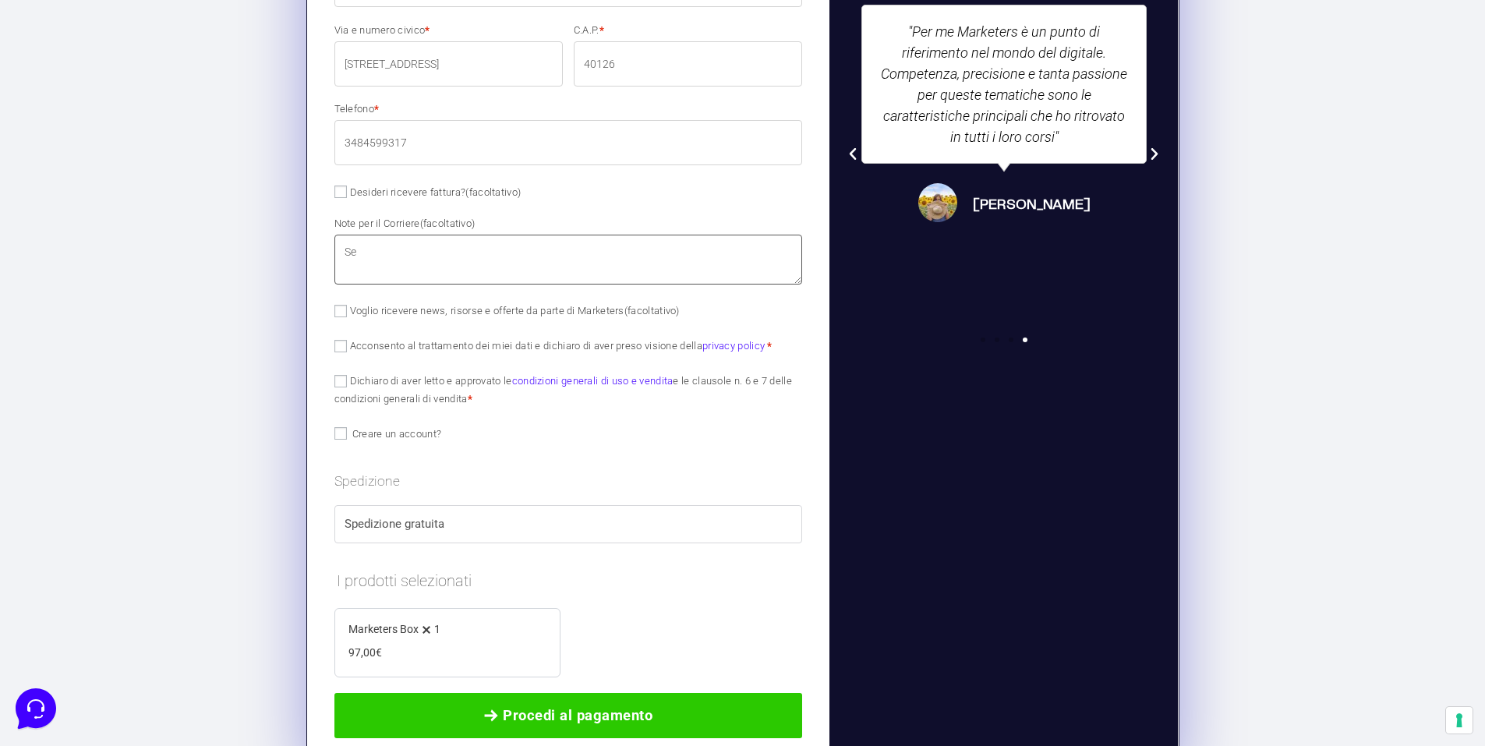
type textarea "S"
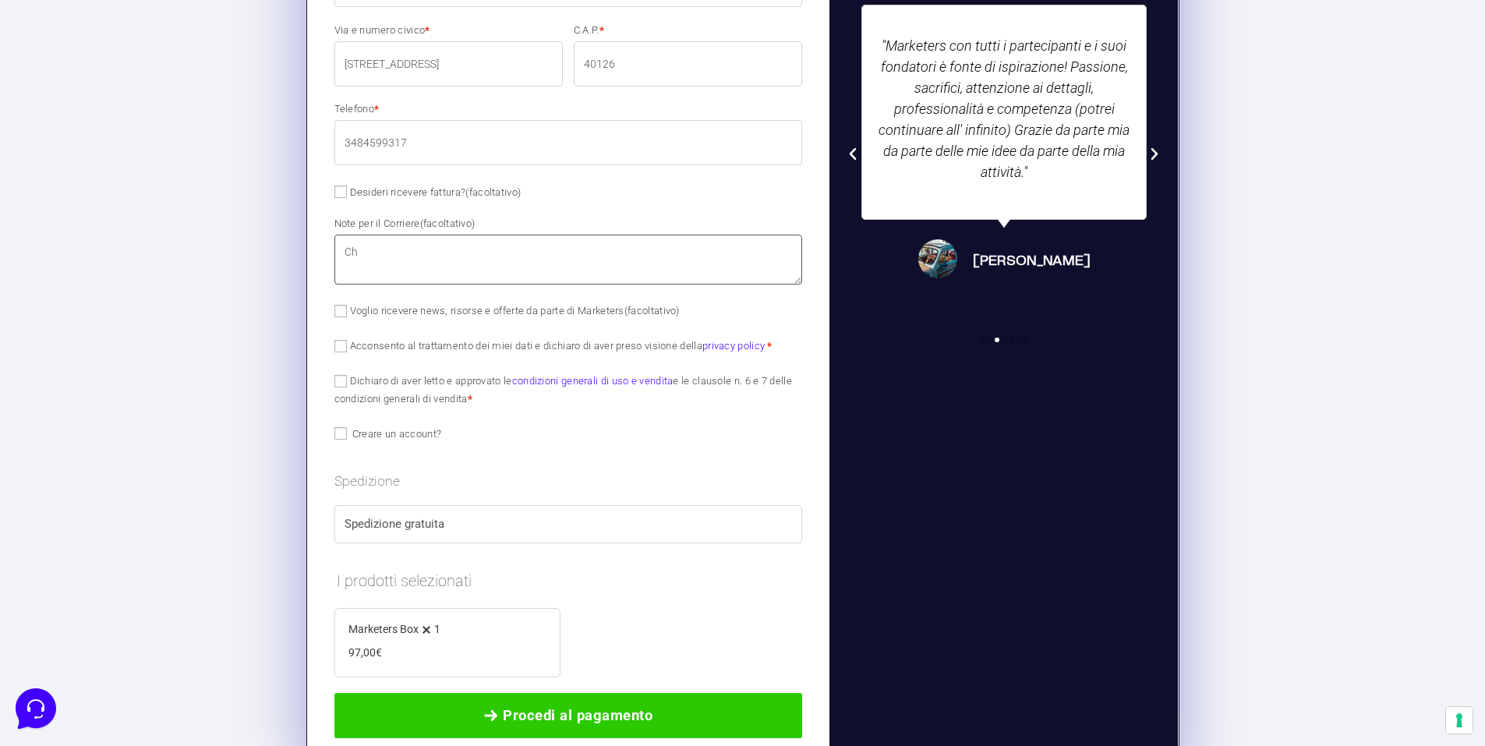
type textarea "C"
type textarea "s"
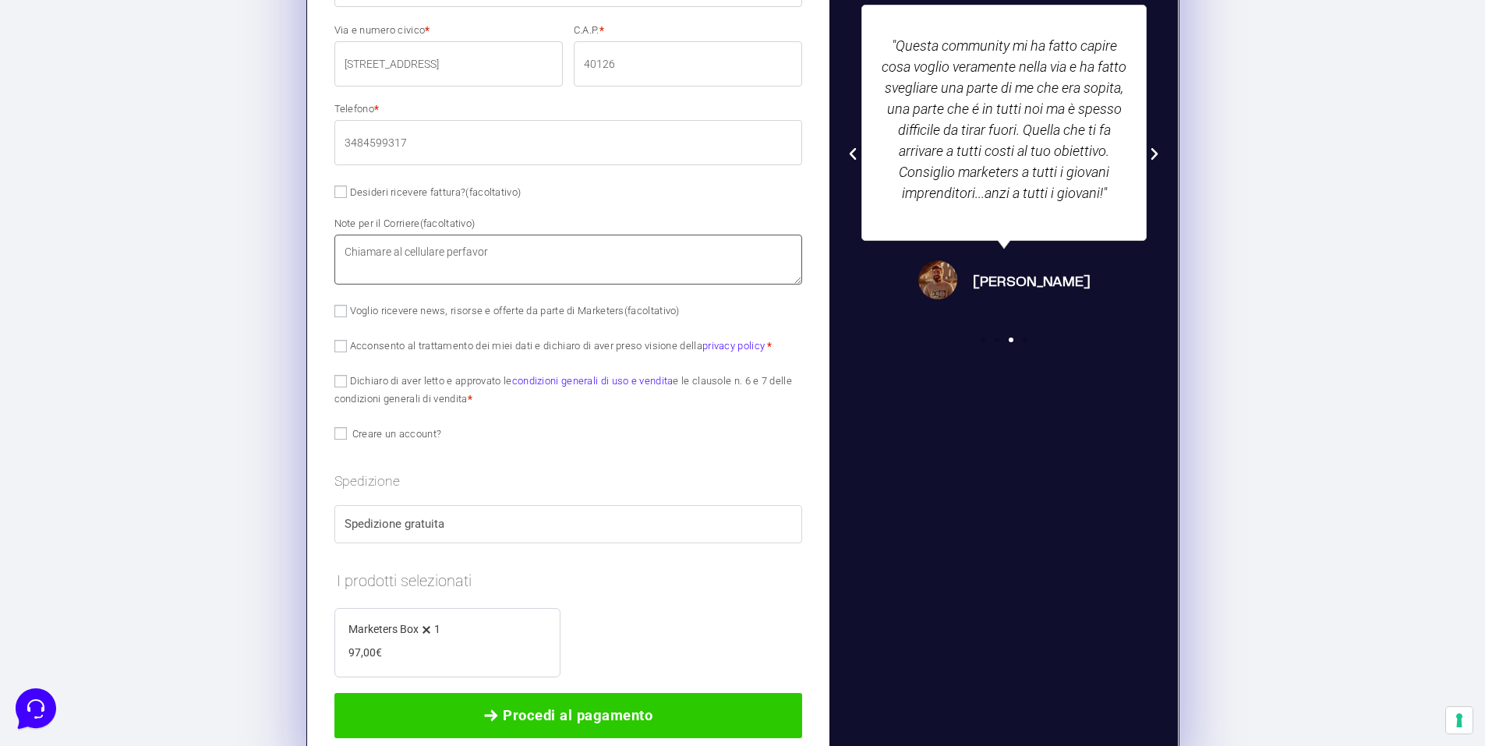
type textarea "Chiamare al cellulare perfavor"
click at [248, 295] on section "1 I tuoi dati Inserisci il tuo nome, cognome ed email 2 Pagamento Completa il t…" at bounding box center [742, 211] width 1485 height 1252
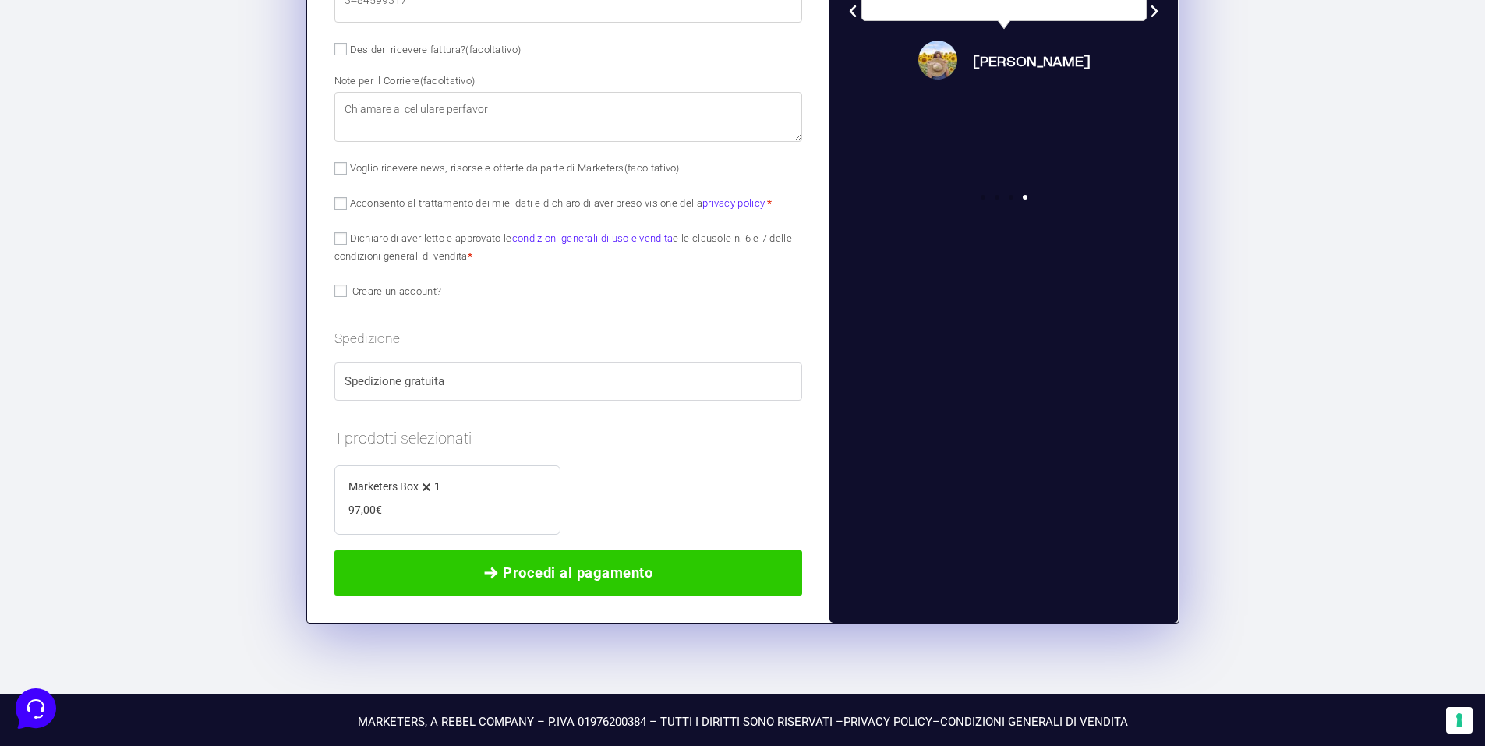
scroll to position [932, 0]
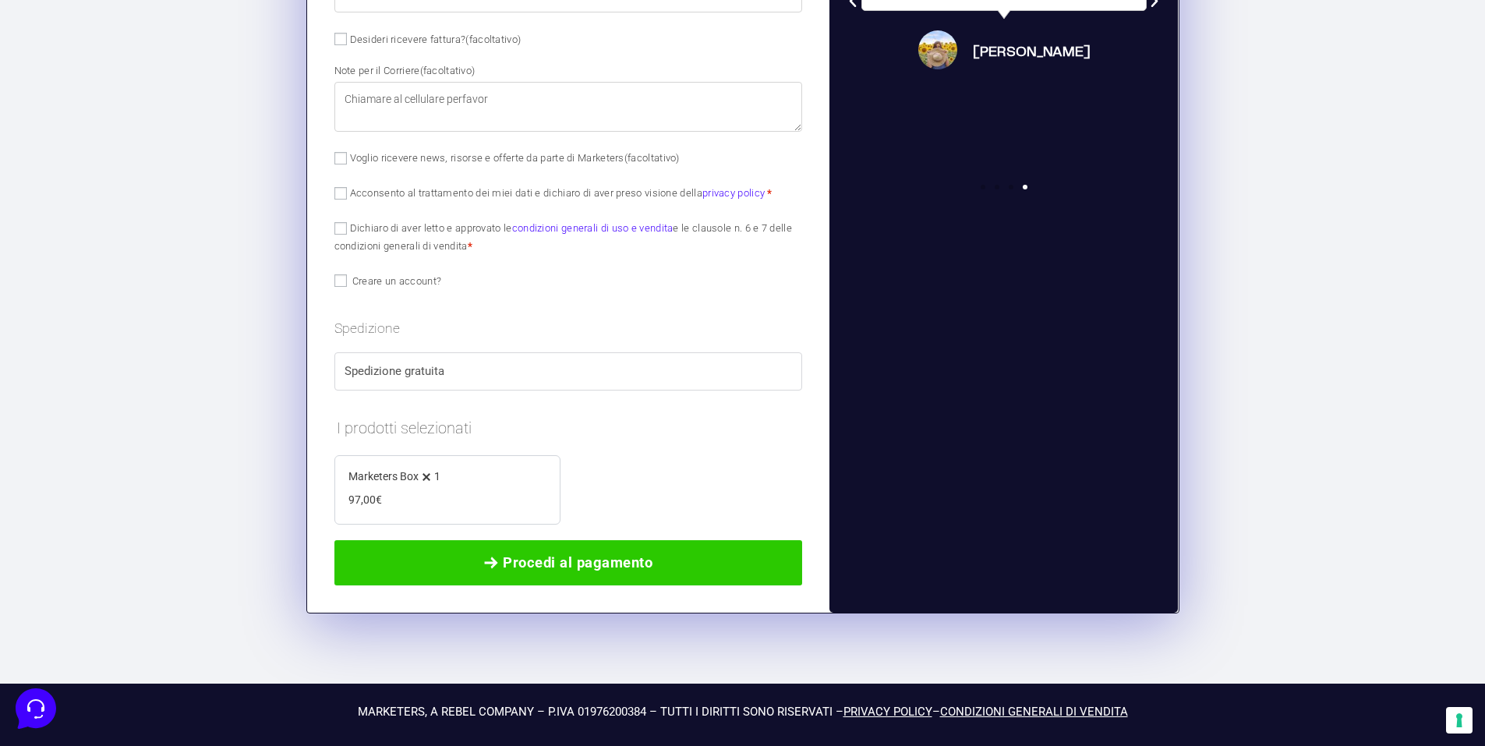
click at [488, 196] on label "Acconsento al trattamento dei miei dati e dichiaro di aver preso visione della …" at bounding box center [553, 193] width 438 height 12
click at [347, 196] on input "Acconsento al trattamento dei miei dati e dichiaro di aver preso visione della …" at bounding box center [340, 193] width 12 height 12
checkbox input "true"
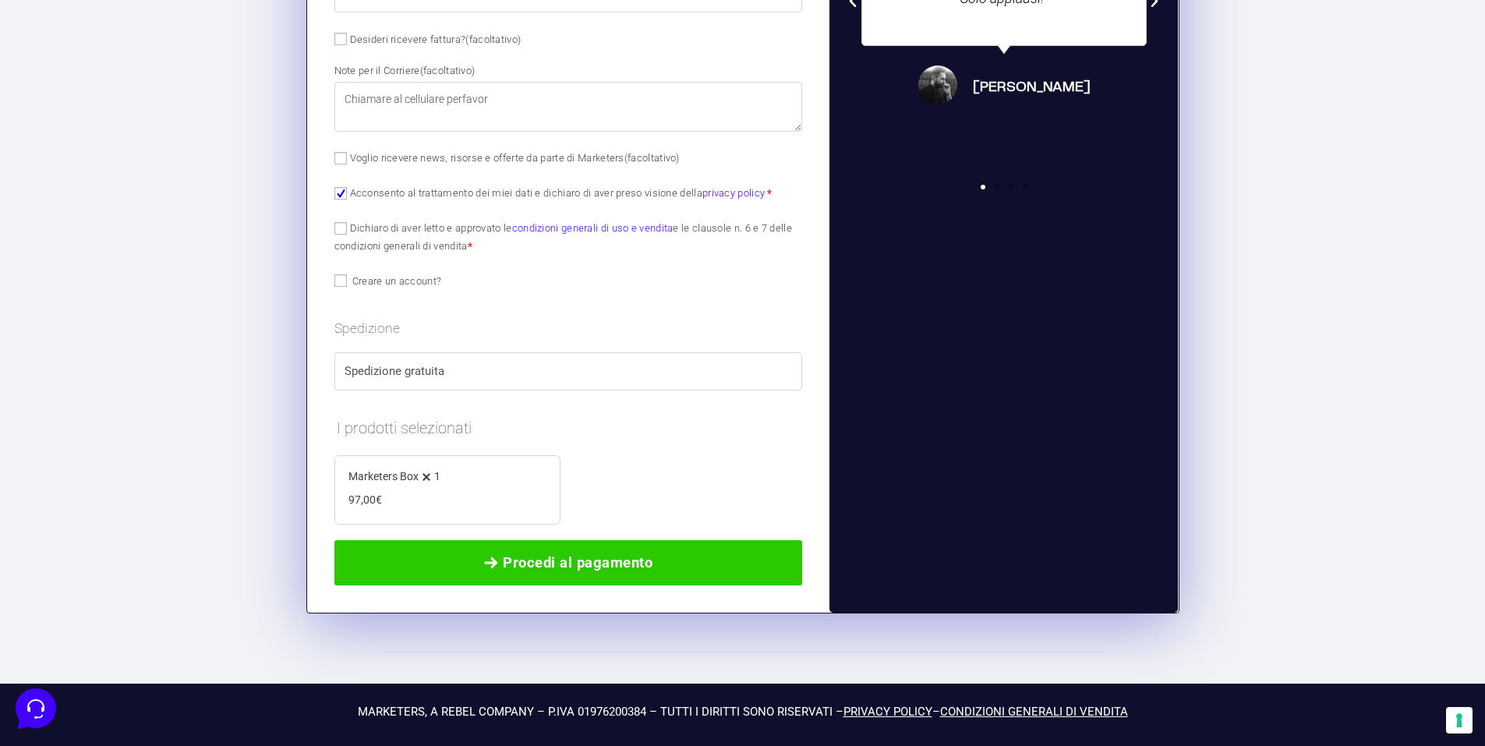
click at [373, 225] on label "Dichiaro di aver letto e approvato le condizioni generali di uso e vendita e le…" at bounding box center [563, 237] width 458 height 30
click at [347, 225] on input "Dichiaro di aver letto e approvato le condizioni generali di uso e vendita e le…" at bounding box center [340, 228] width 12 height 12
checkbox input "true"
click at [443, 365] on label "Spedizione gratuita" at bounding box center [568, 371] width 448 height 18
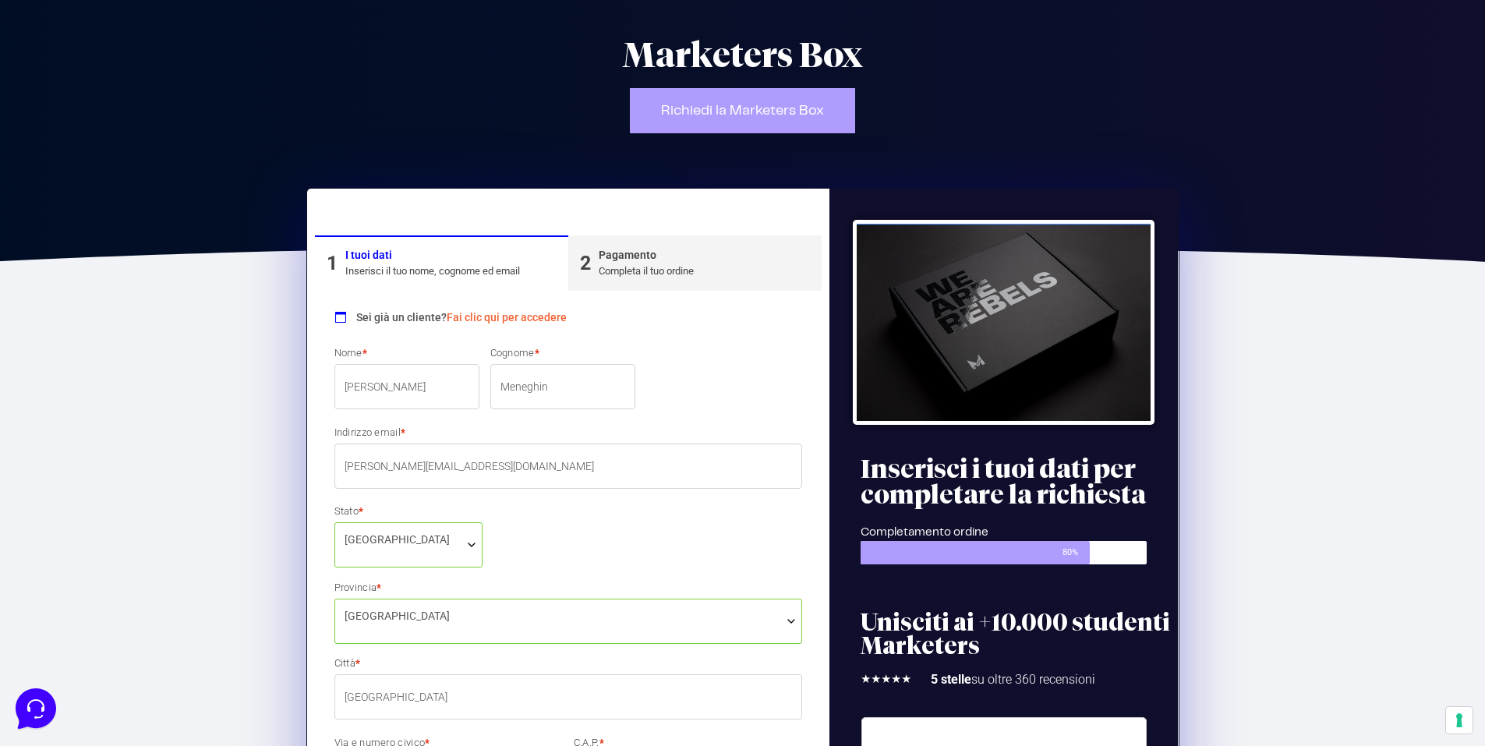
scroll to position [0, 0]
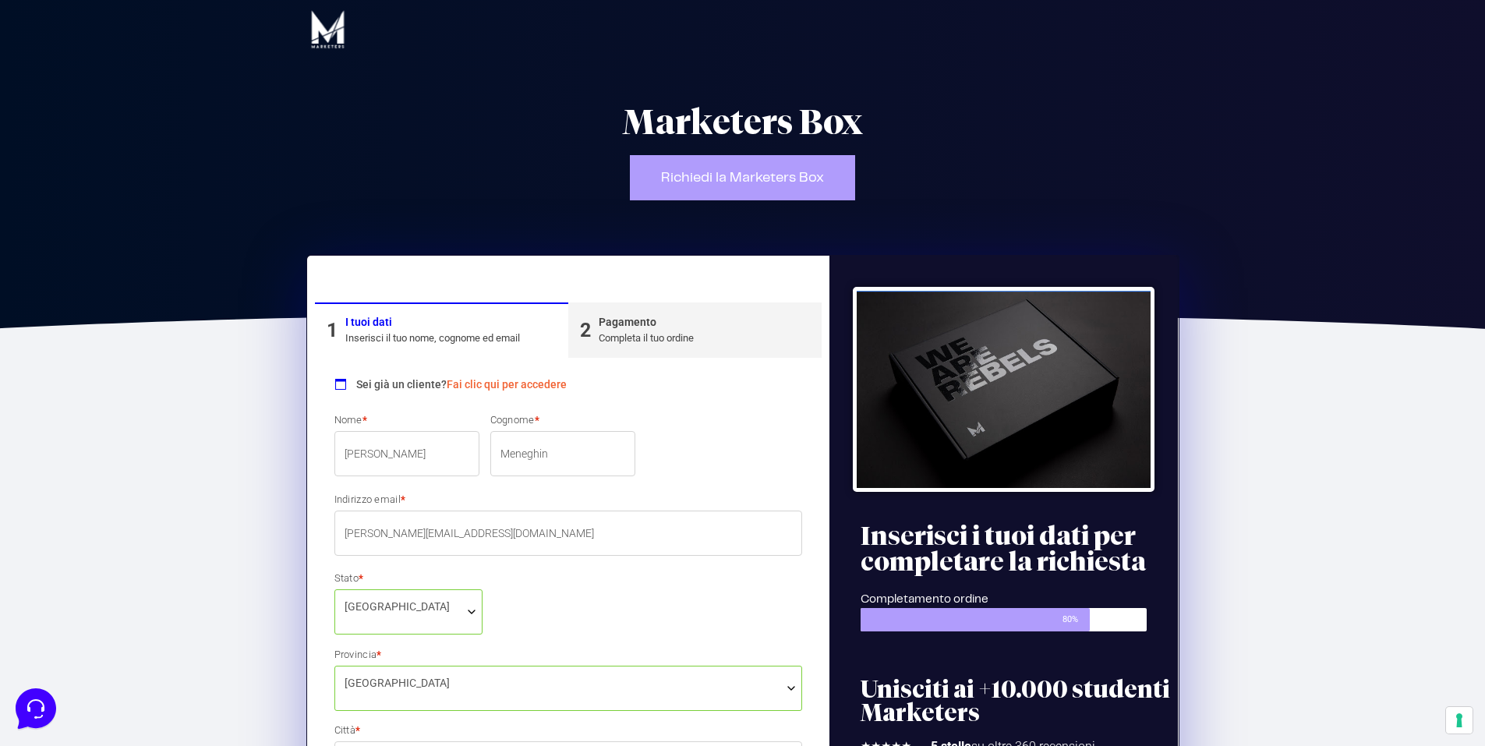
click at [656, 327] on div "Pagamento" at bounding box center [646, 322] width 95 height 16
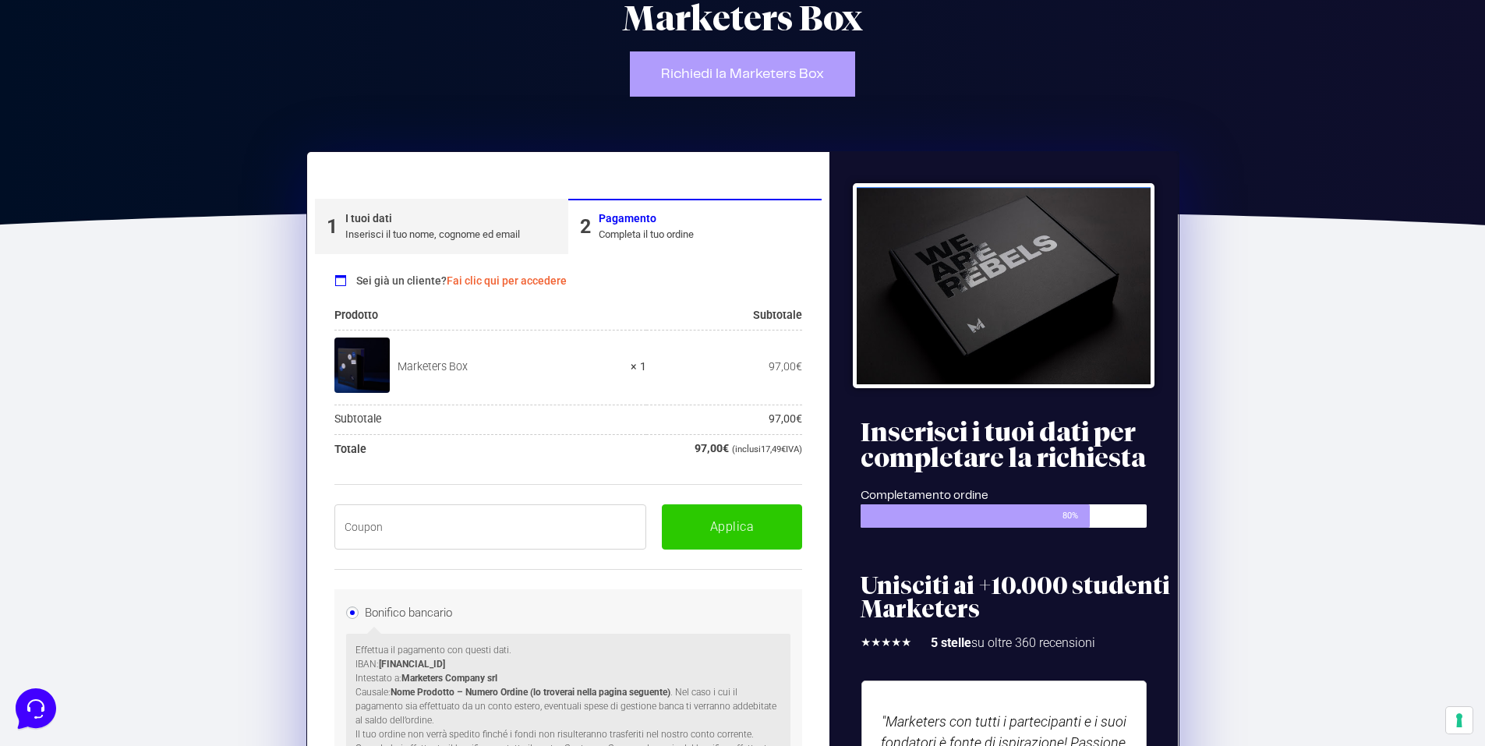
scroll to position [156, 0]
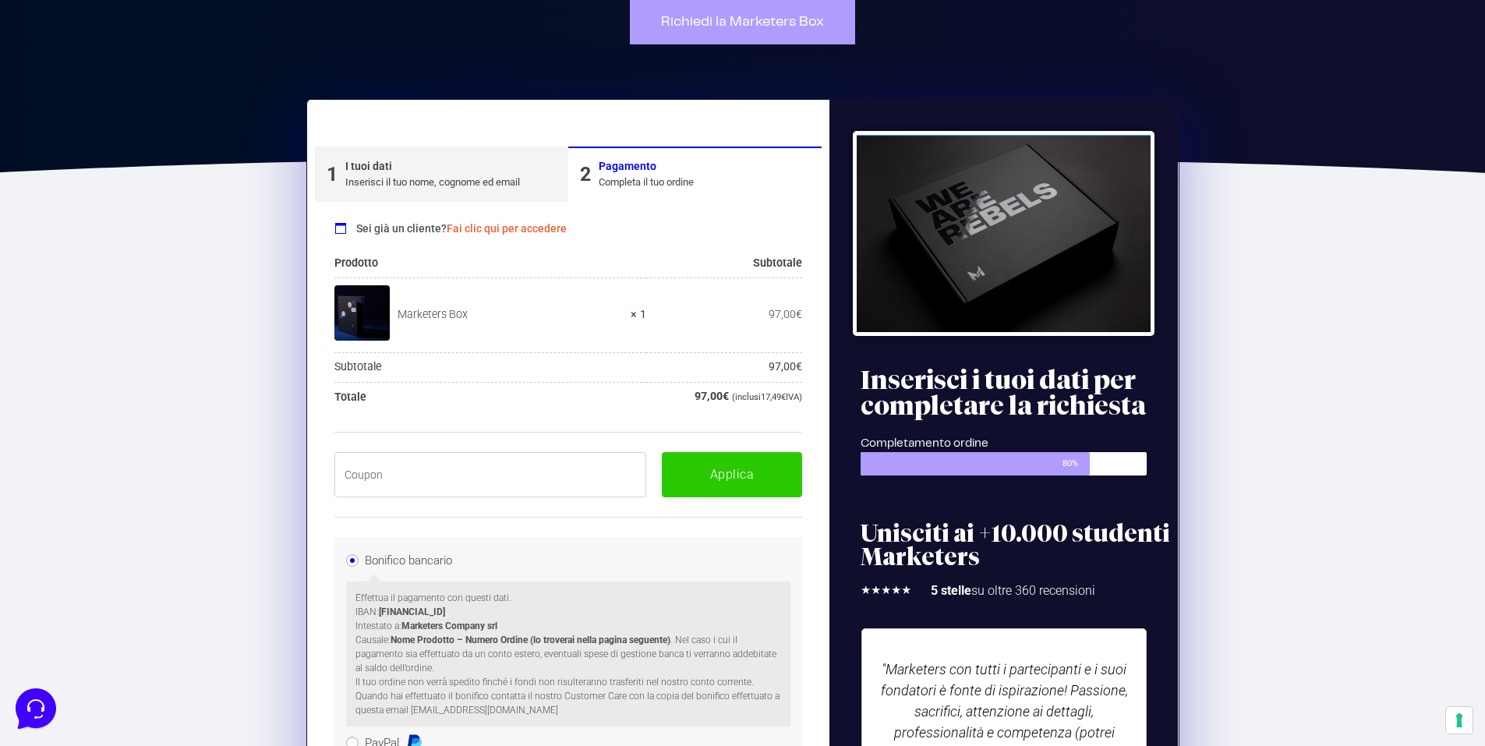
click at [444, 465] on input "text" at bounding box center [490, 474] width 313 height 45
paste input "BOXPRO100OFF"
type input "BOXPRO100OFF"
click at [726, 465] on button "Applica" at bounding box center [732, 474] width 140 height 45
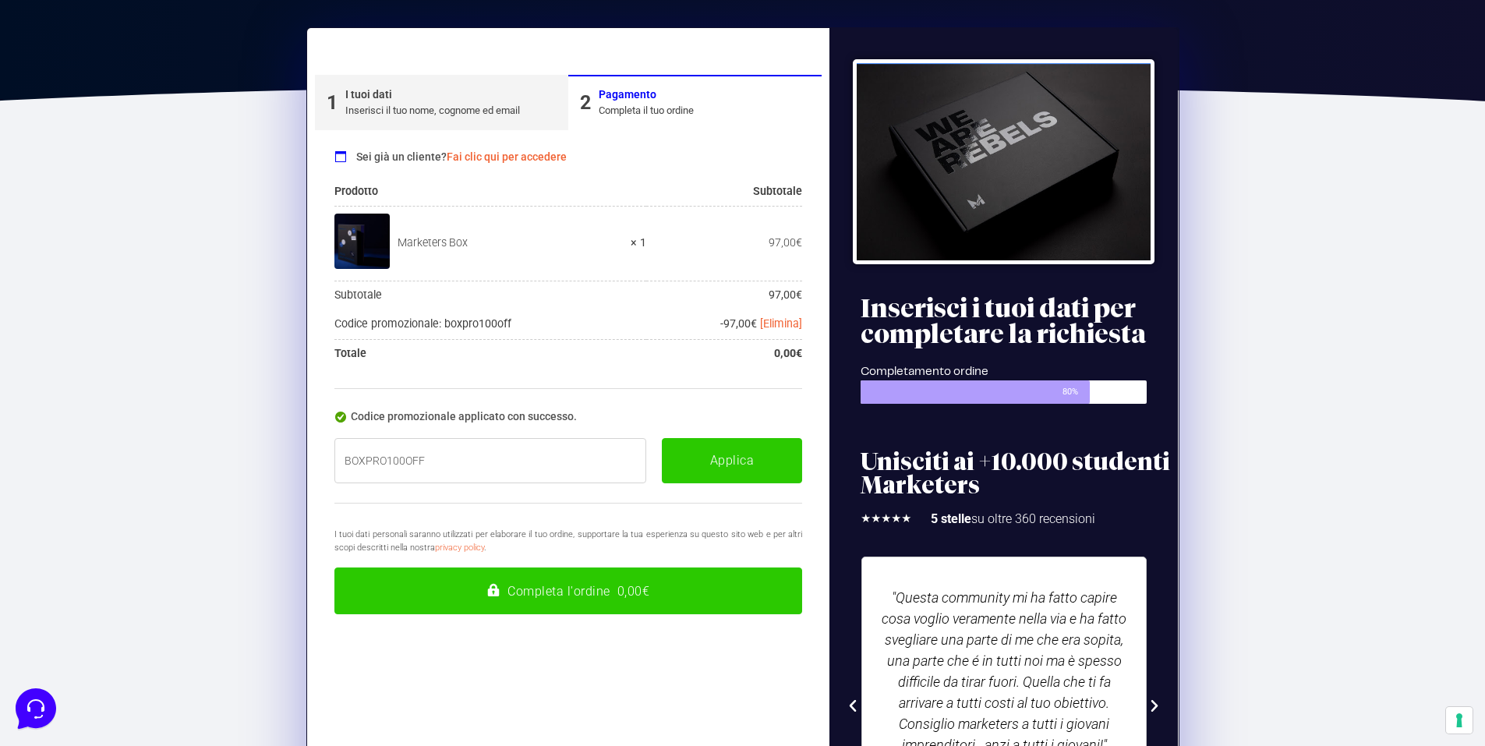
scroll to position [234, 0]
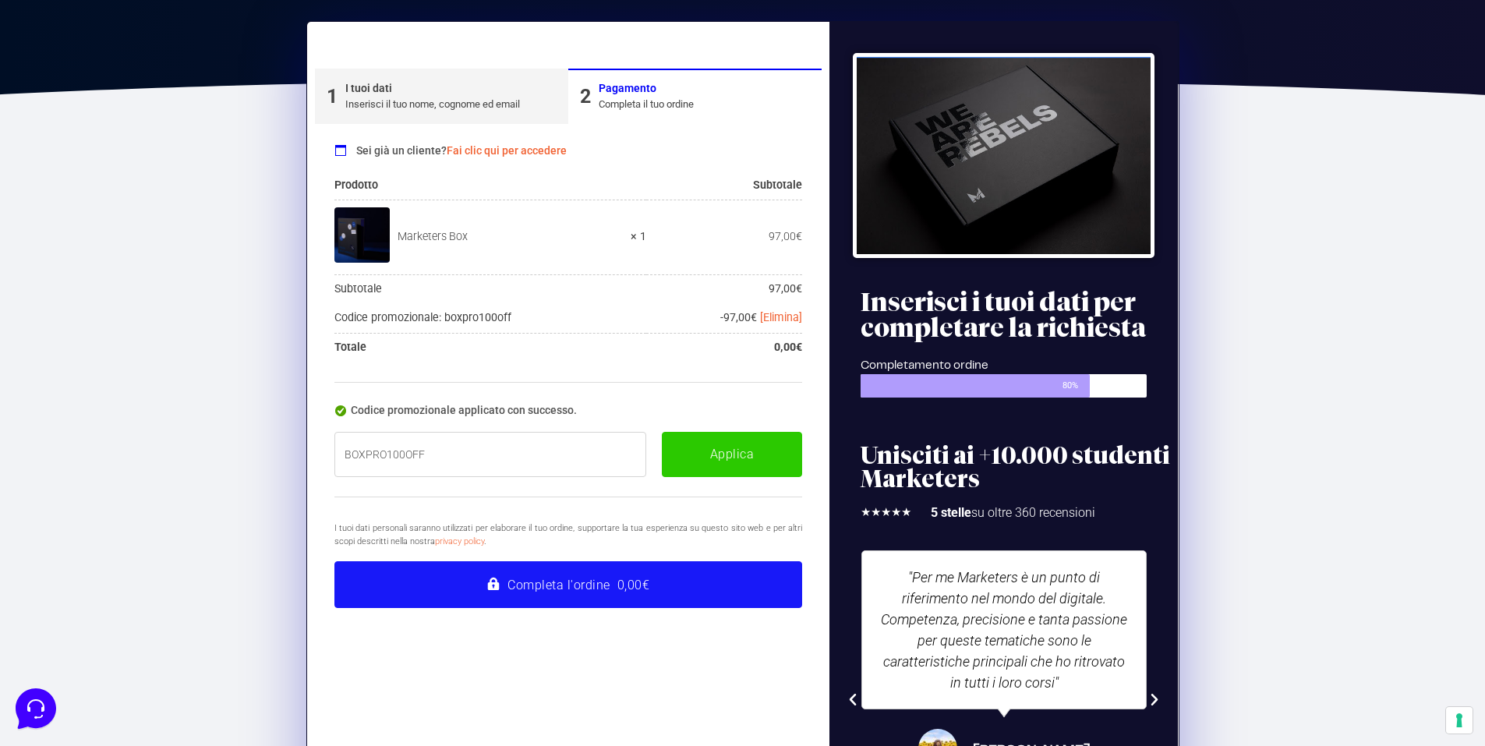
click at [572, 586] on button "Completa l'ordine 0,00€" at bounding box center [568, 584] width 468 height 47
